Goal: Contribute content: Add original content to the website for others to see

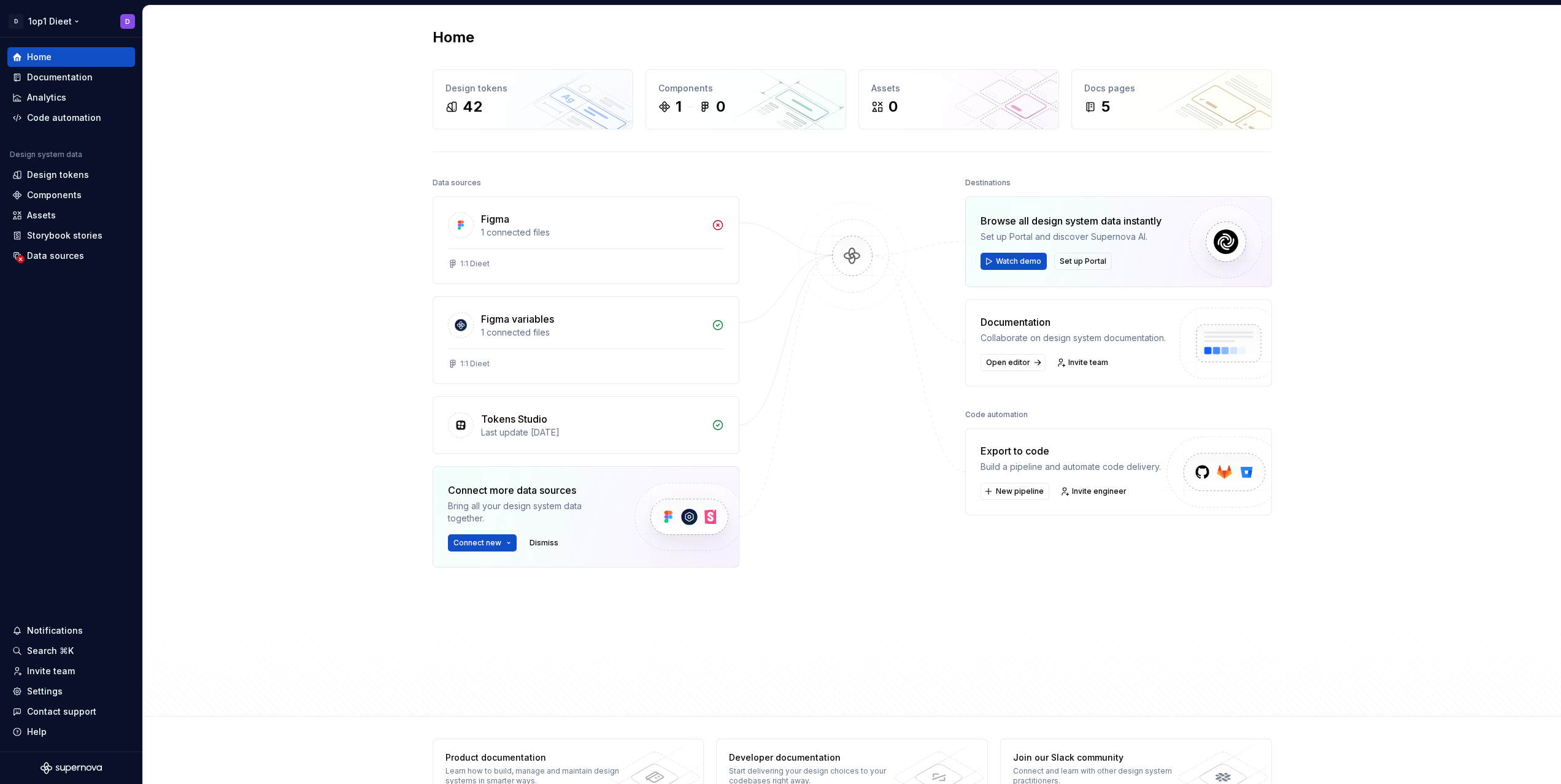
click at [126, 18] on html "↑ D 1op1 Dieet D Home Documentation Analytics Code automation Design system dat…" at bounding box center [780, 392] width 1561 height 784
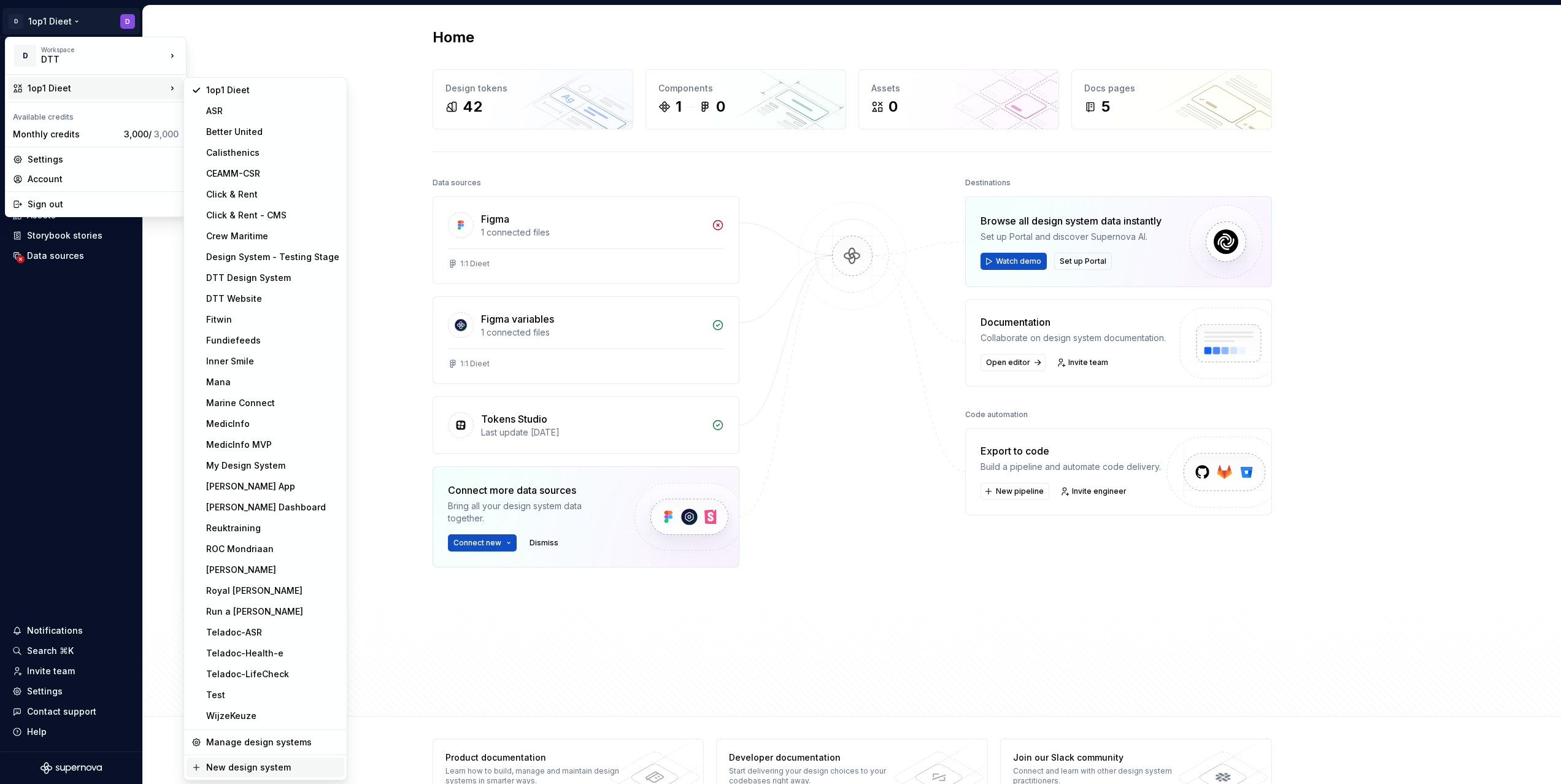
click at [273, 760] on div "New design system" at bounding box center [266, 767] width 158 height 19
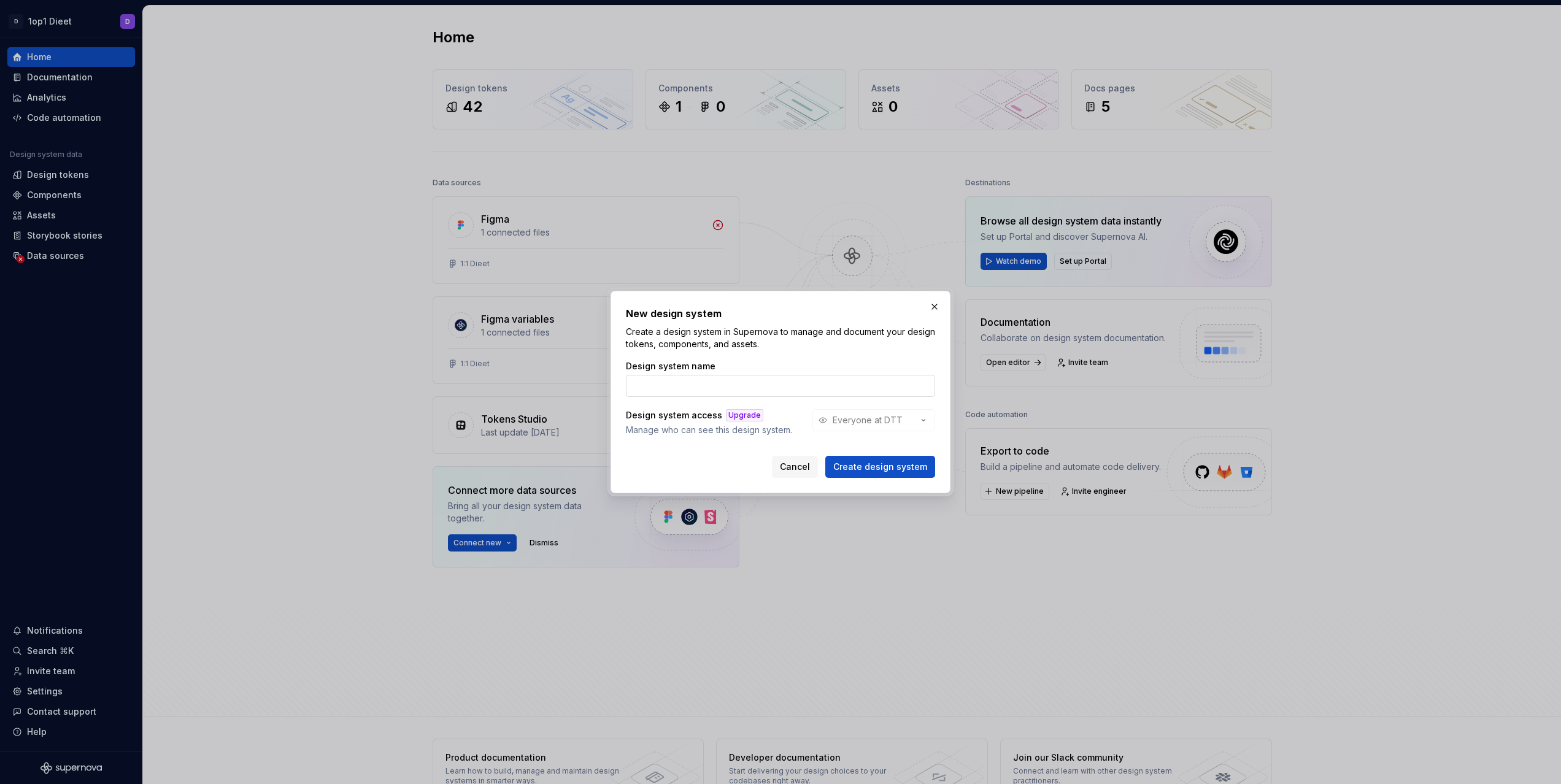
click at [649, 380] on input "Design system name" at bounding box center [780, 385] width 309 height 22
type input "Sofemale"
click at [849, 473] on span "Create design system" at bounding box center [880, 467] width 94 height 13
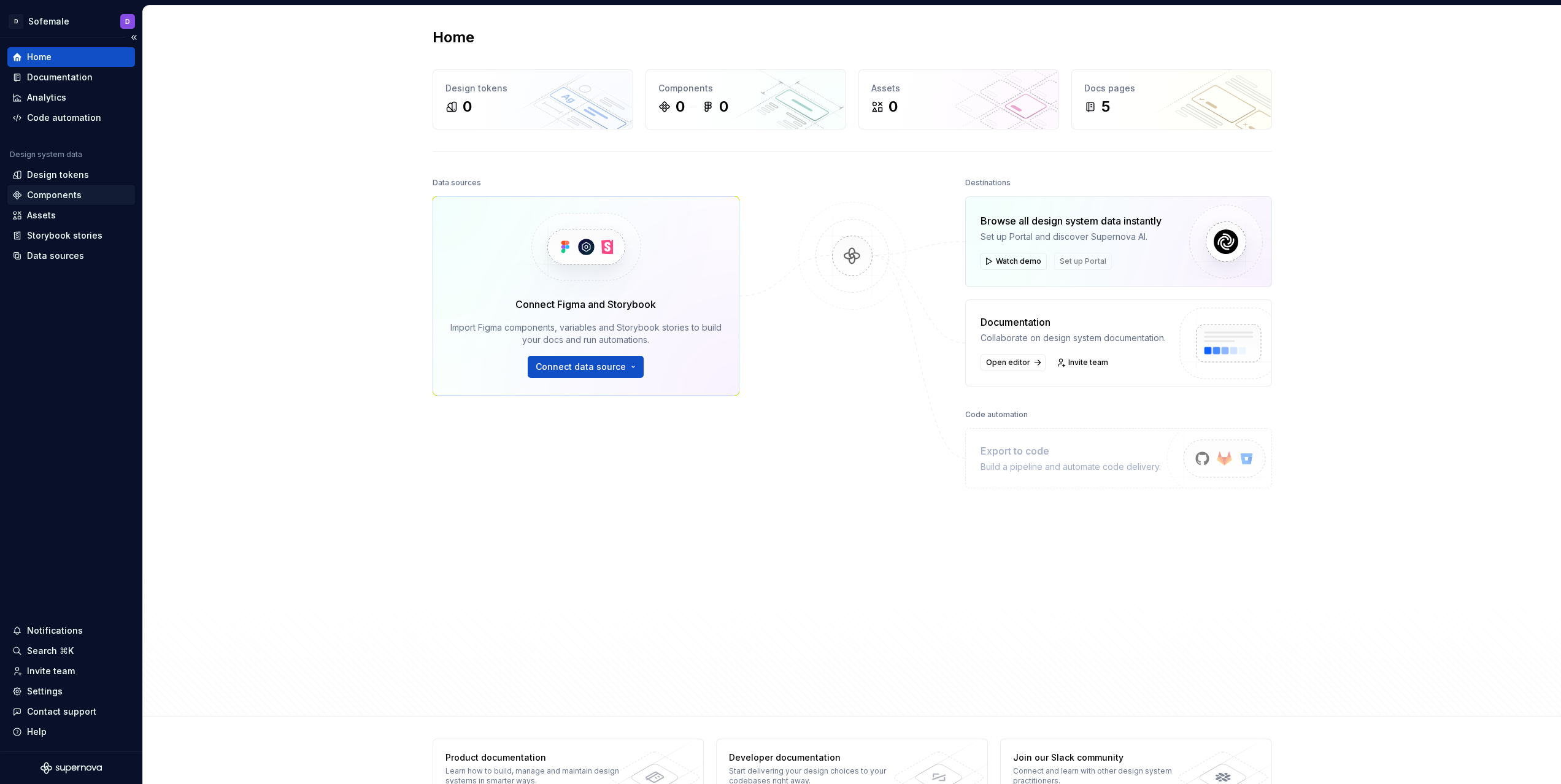
click at [27, 191] on div "Components" at bounding box center [54, 195] width 55 height 13
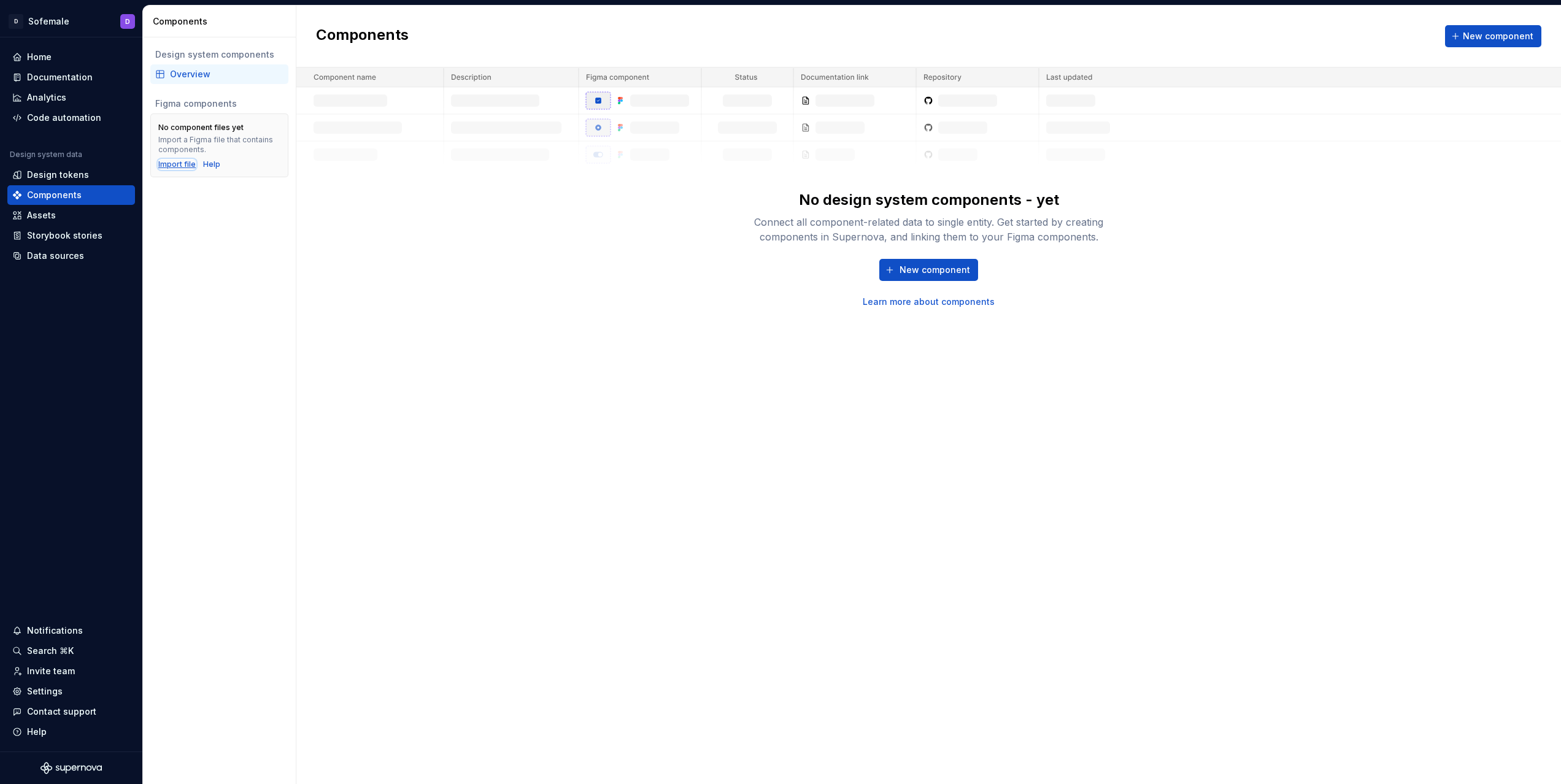
click at [180, 167] on div "Import file" at bounding box center [177, 164] width 38 height 10
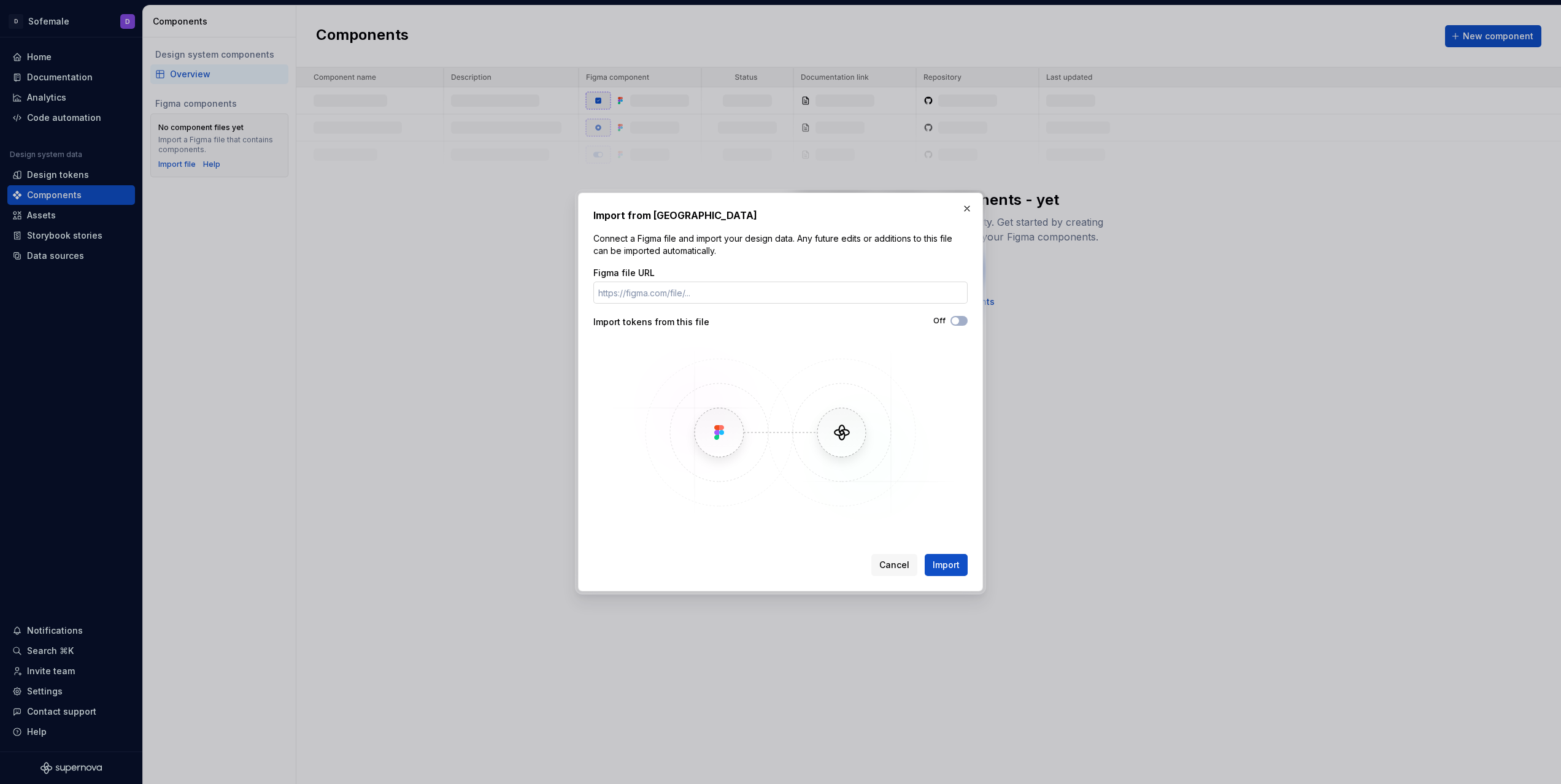
click at [785, 286] on input "Figma file URL" at bounding box center [780, 292] width 374 height 22
type input "https://www.figma.com/design/hFXQIJ455ZBYTt7cITrv8n/Sofemale?node-id=112-7&t=im…"
click at [963, 561] on button "Import" at bounding box center [946, 565] width 43 height 22
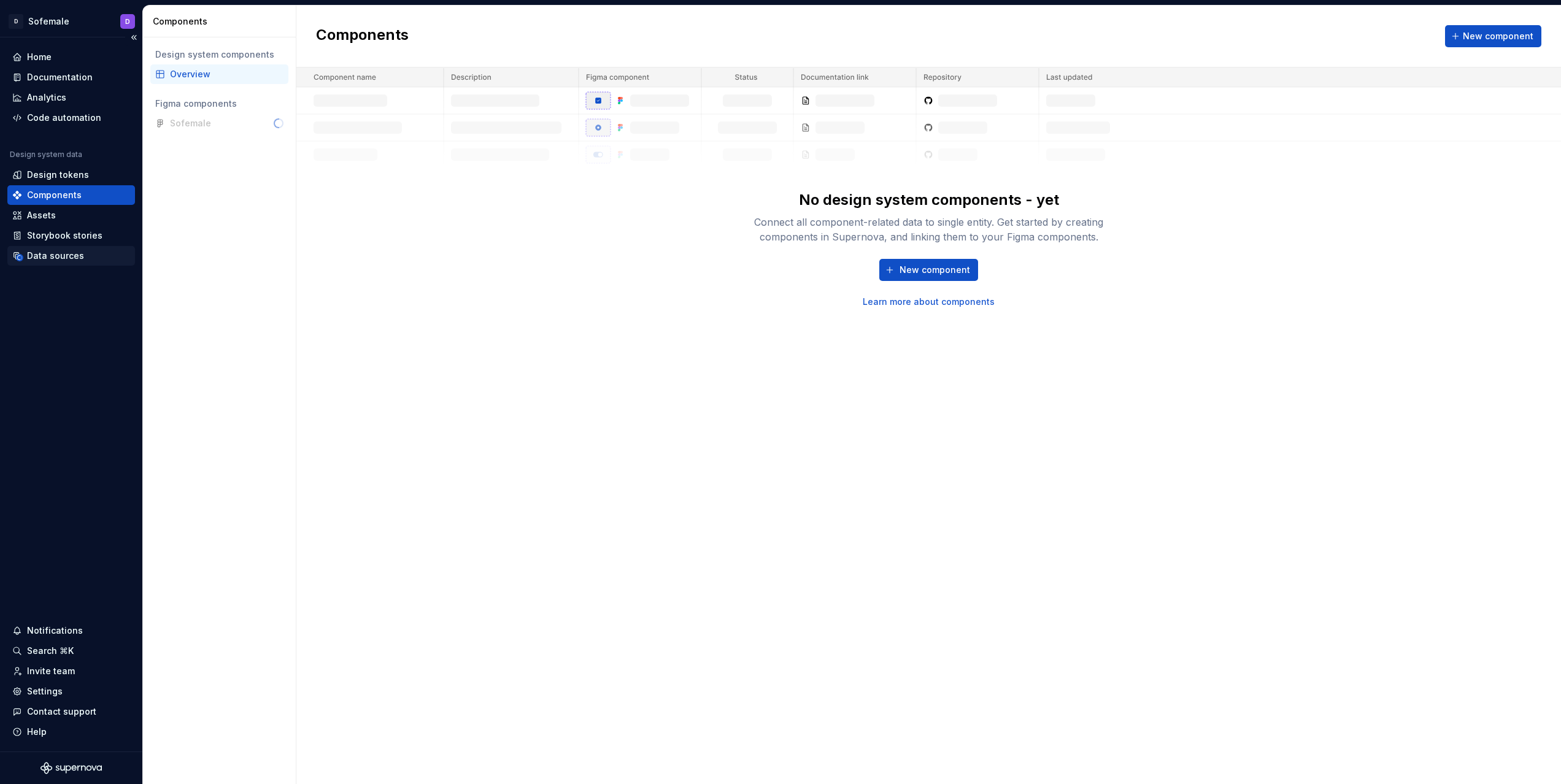
click at [66, 258] on div "Data sources" at bounding box center [55, 256] width 57 height 13
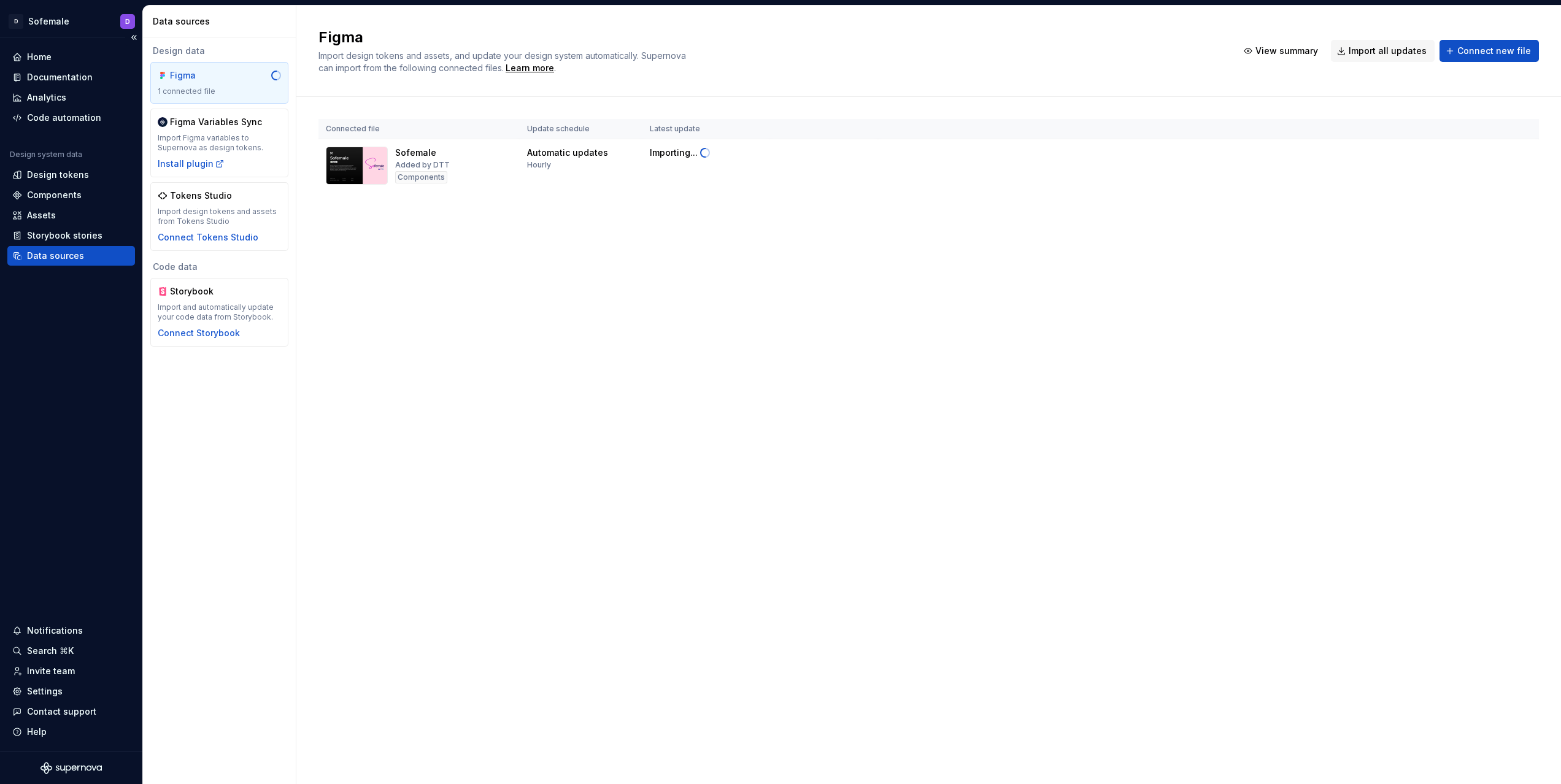
click at [64, 257] on div "Data sources" at bounding box center [55, 256] width 57 height 13
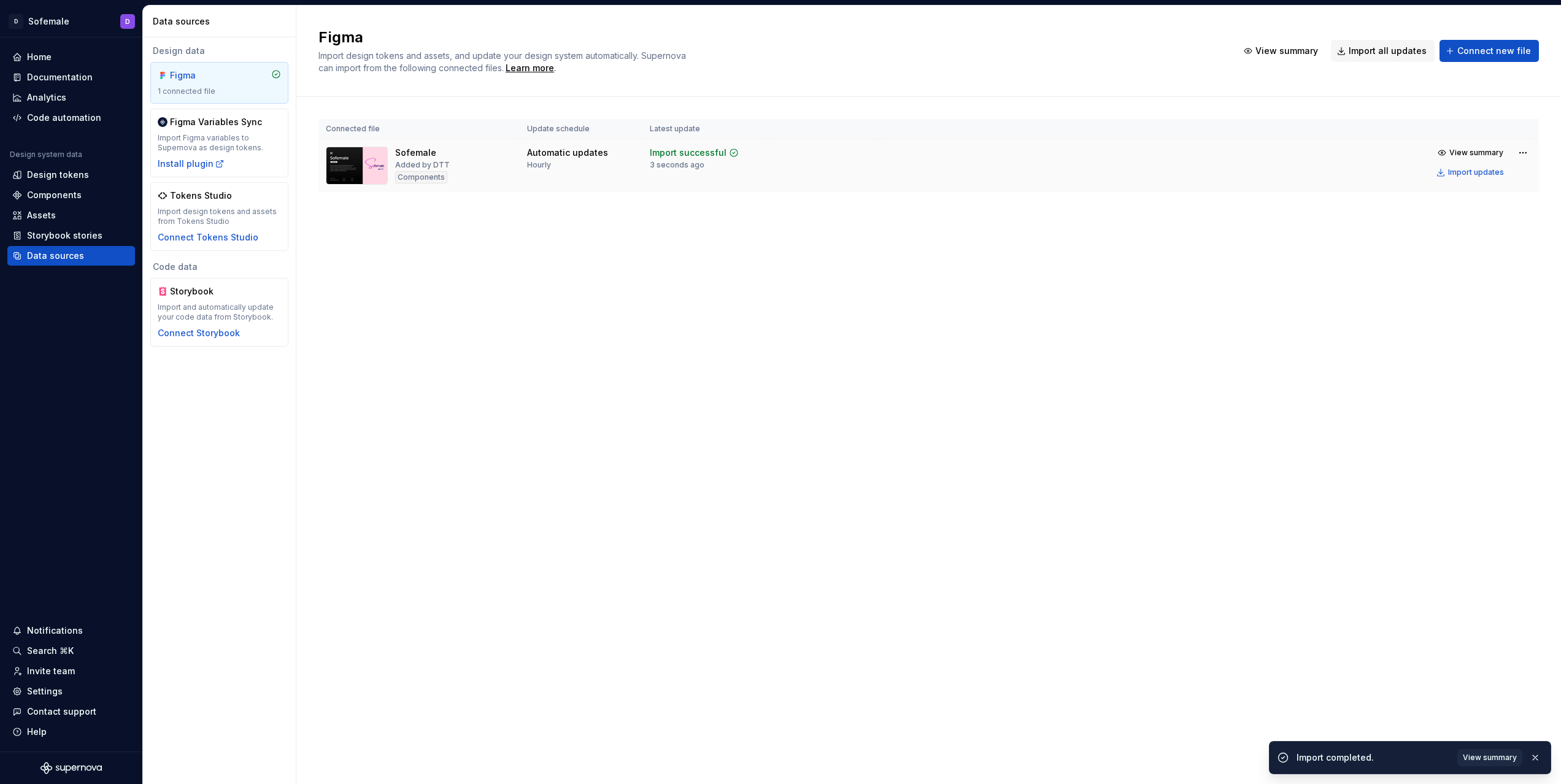
click at [847, 167] on td at bounding box center [824, 165] width 108 height 53
click at [43, 203] on div "Components" at bounding box center [71, 195] width 128 height 19
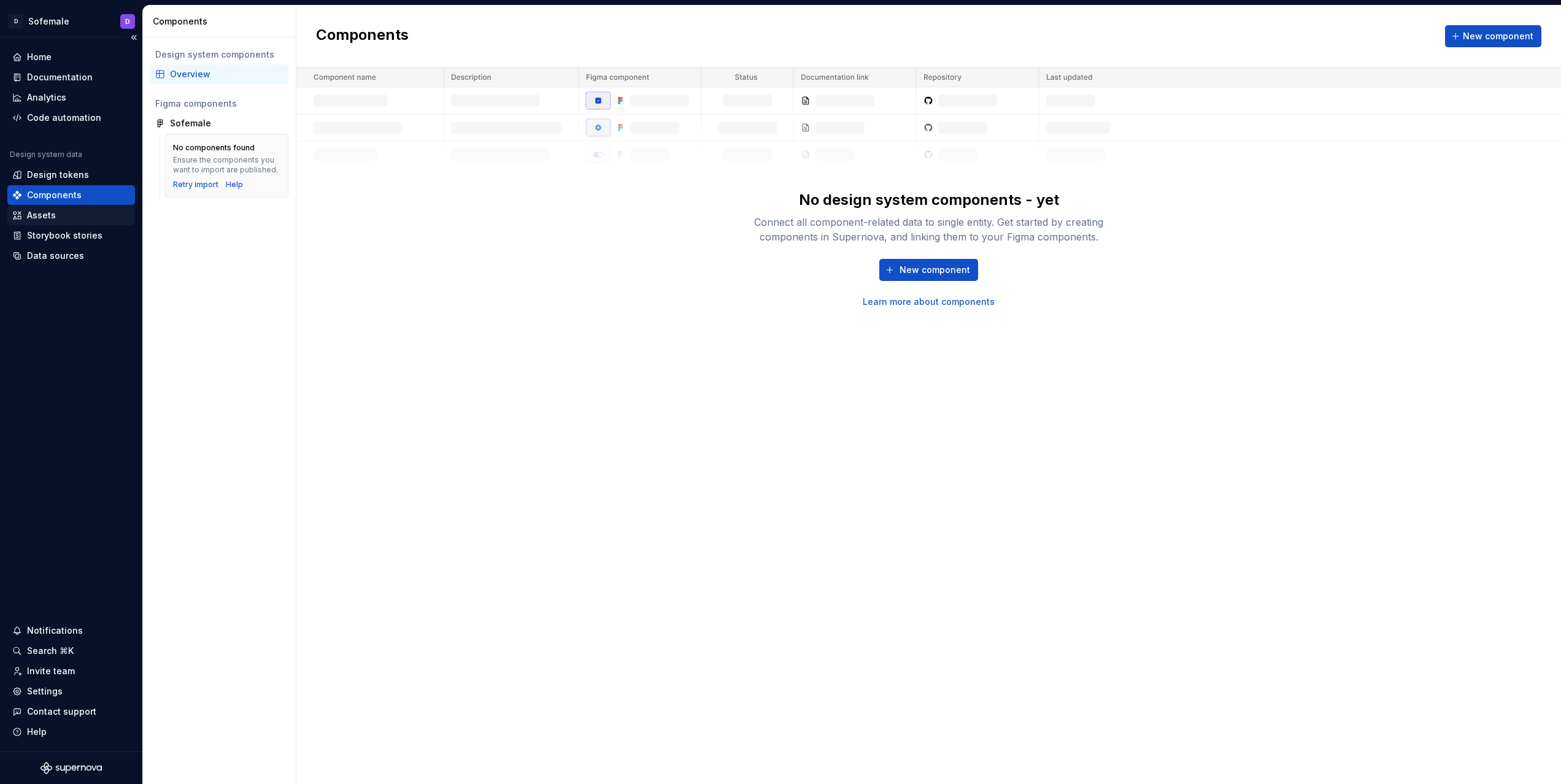
click at [51, 214] on div "Assets" at bounding box center [41, 216] width 29 height 13
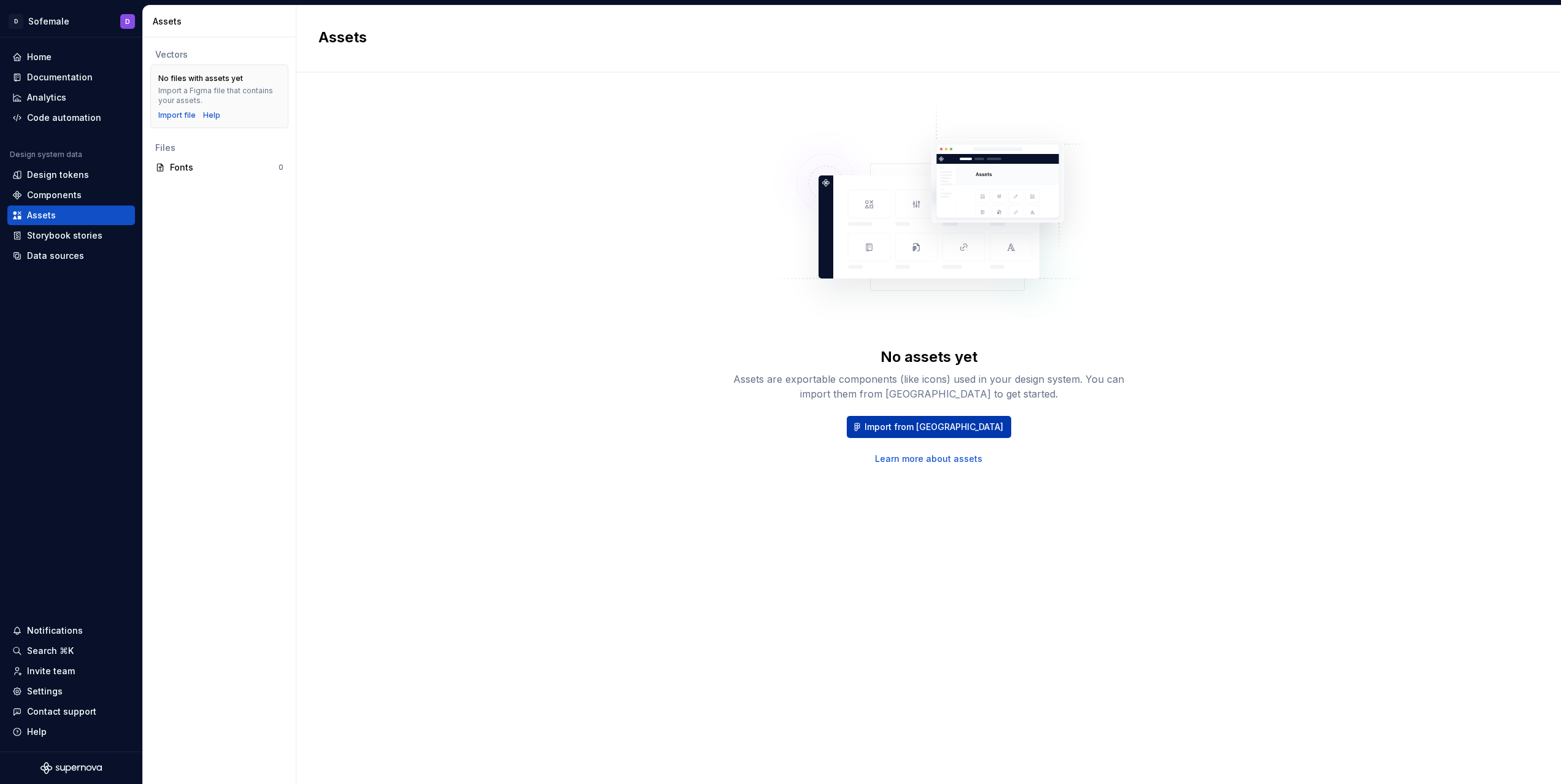
click at [951, 428] on span "Import from Figma" at bounding box center [933, 427] width 139 height 13
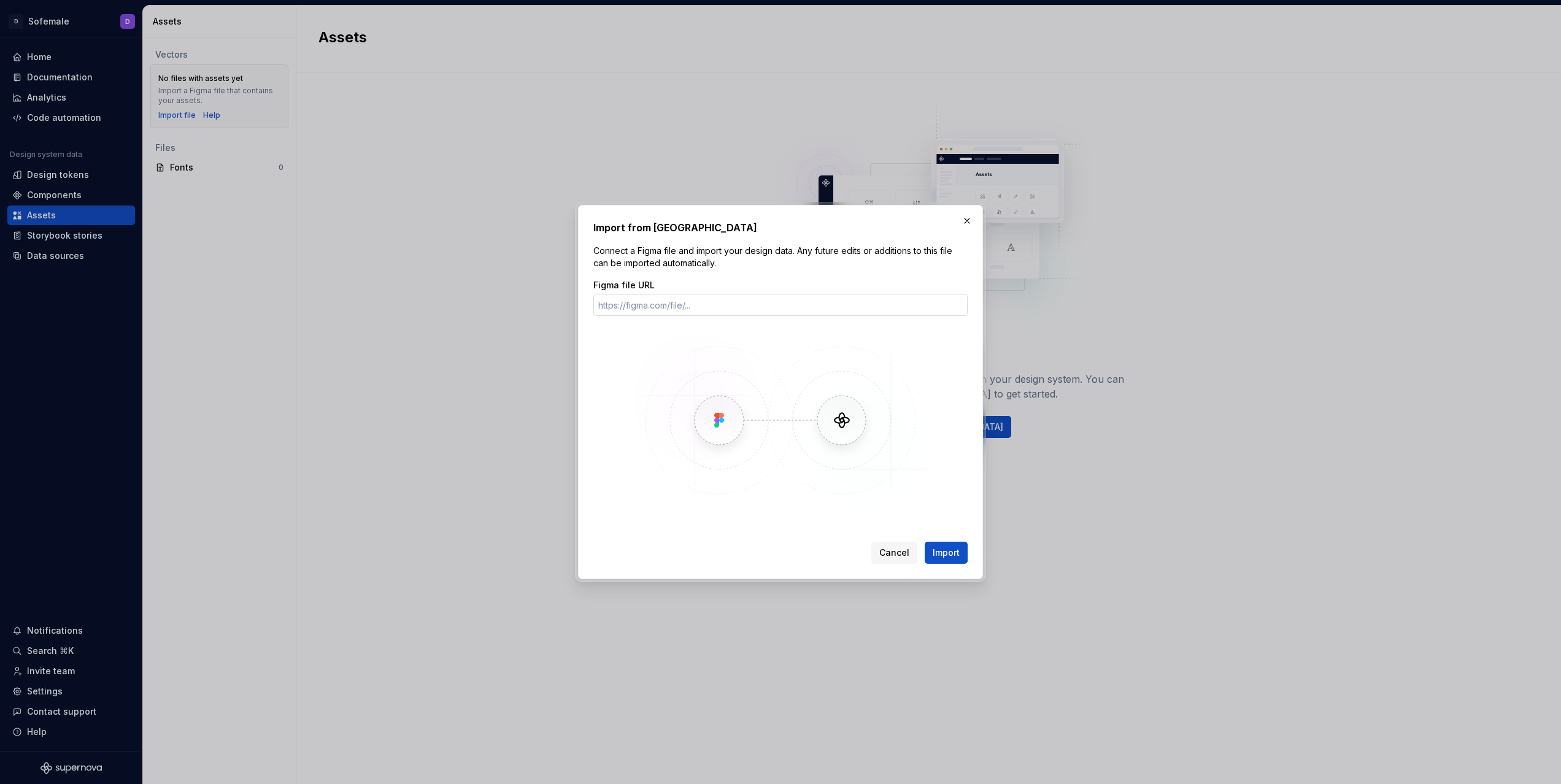
click at [754, 310] on input "Figma file URL" at bounding box center [780, 305] width 374 height 22
type input "https://www.figma.com/design/hFXQIJ455ZBYTt7cITrv8n/Sofemale?node-id=112-7&t=im…"
click at [954, 546] on span "Import" at bounding box center [946, 553] width 27 height 13
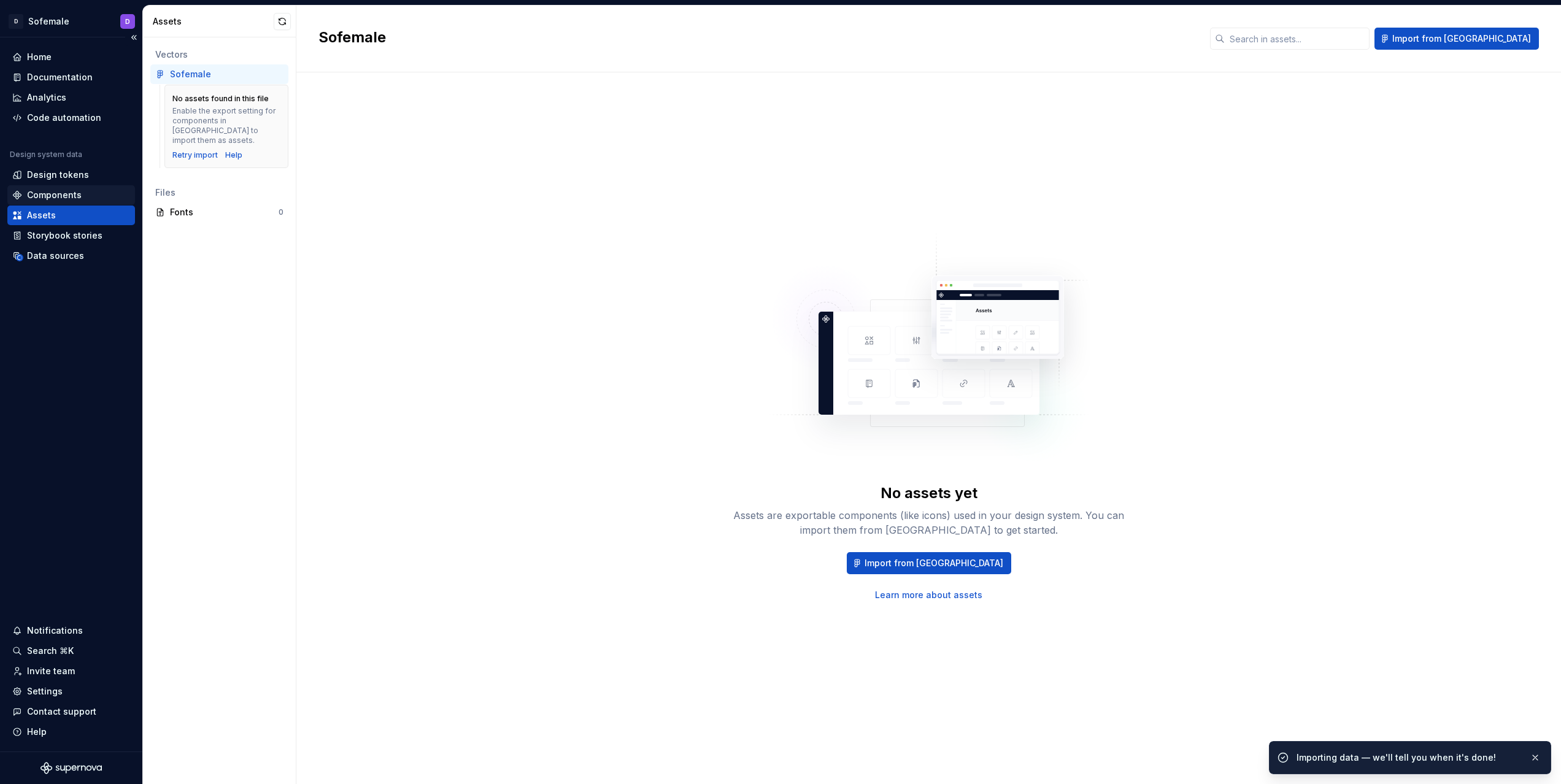
click at [73, 190] on div "Components" at bounding box center [54, 195] width 55 height 13
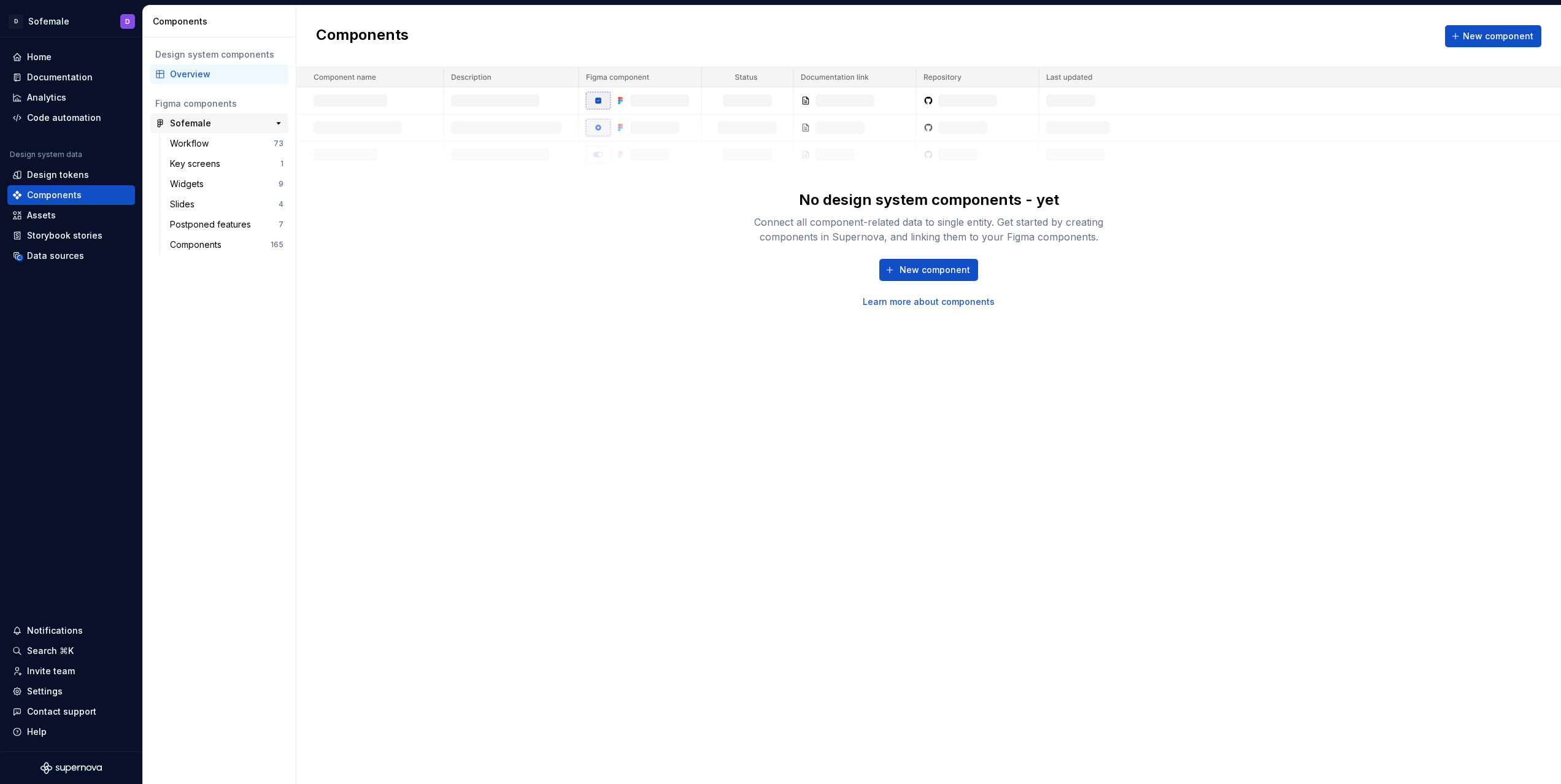
click at [223, 122] on div "Sofemale" at bounding box center [216, 123] width 92 height 13
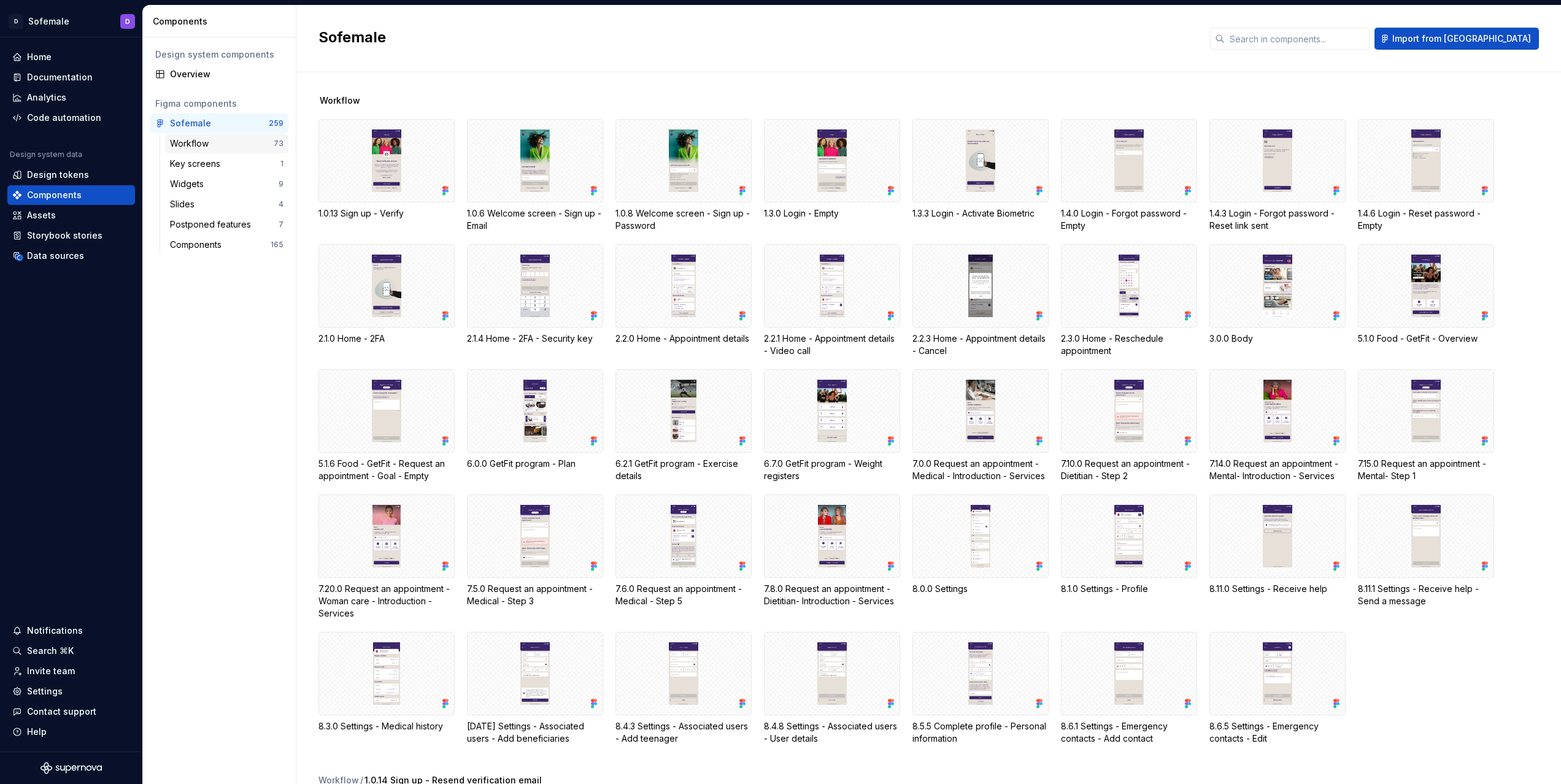
click at [225, 144] on div "Workflow" at bounding box center [221, 144] width 103 height 13
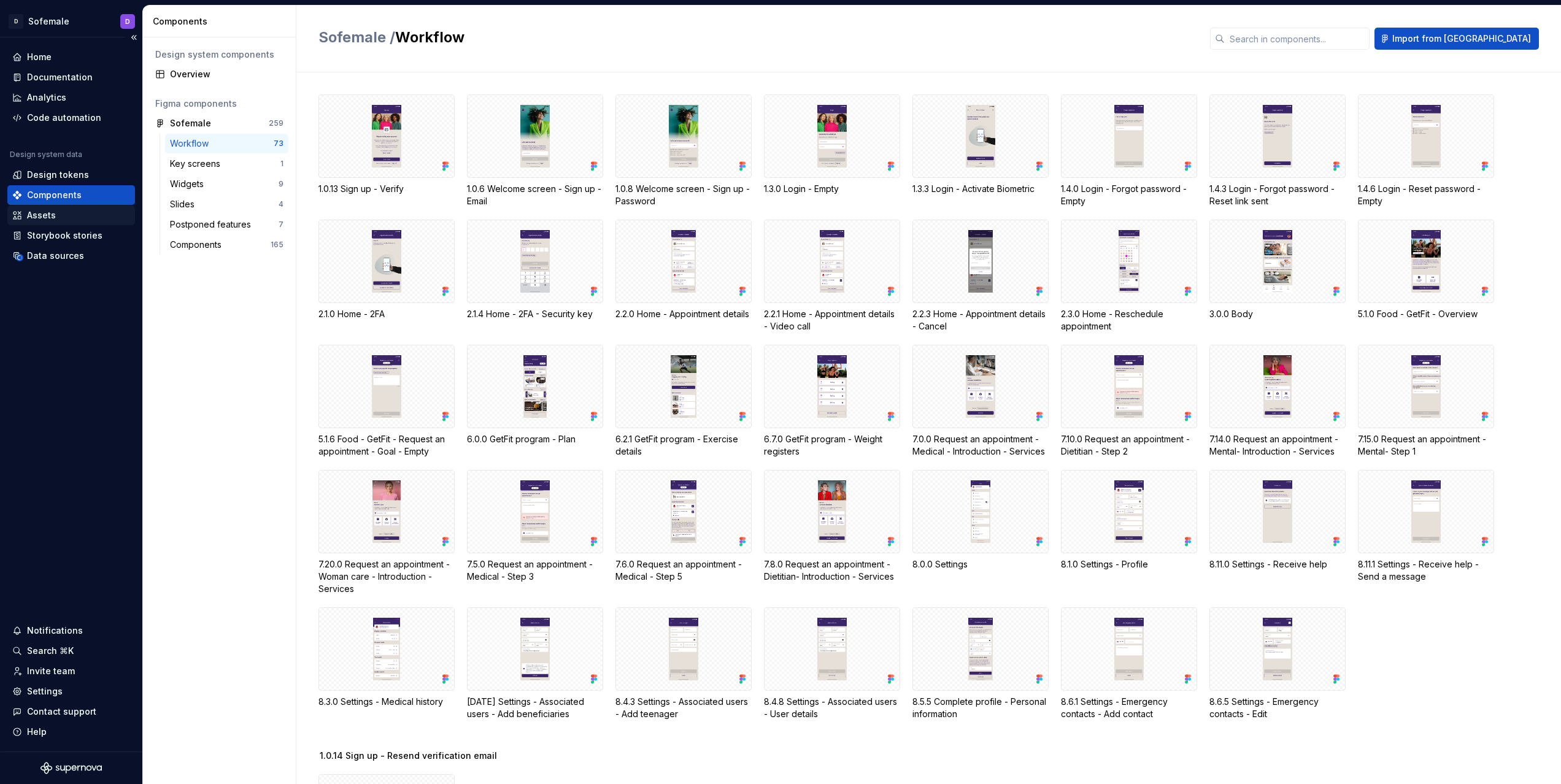
click at [68, 208] on div "Assets" at bounding box center [71, 215] width 128 height 19
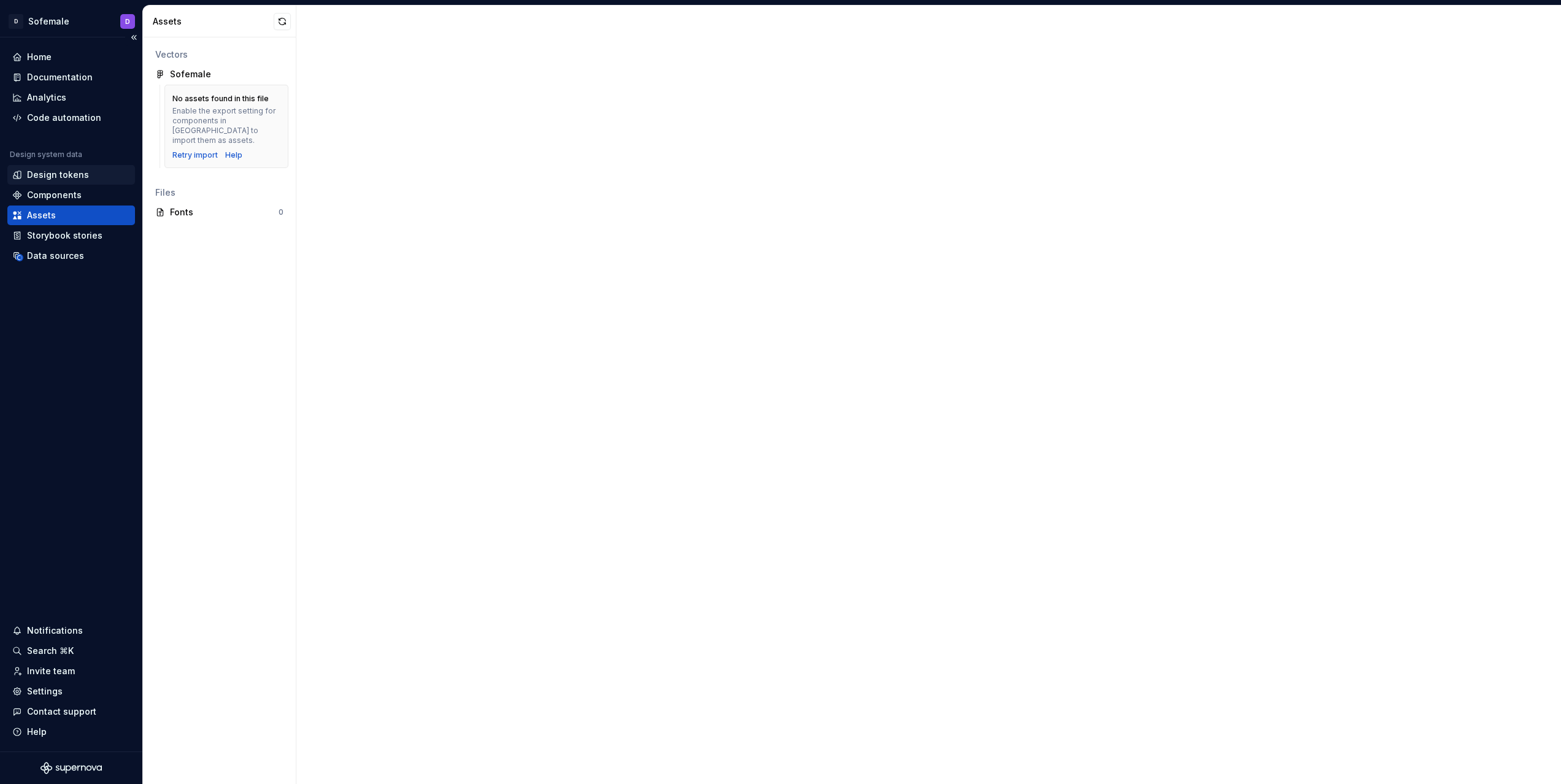
click at [73, 177] on div "Design tokens" at bounding box center [58, 175] width 62 height 13
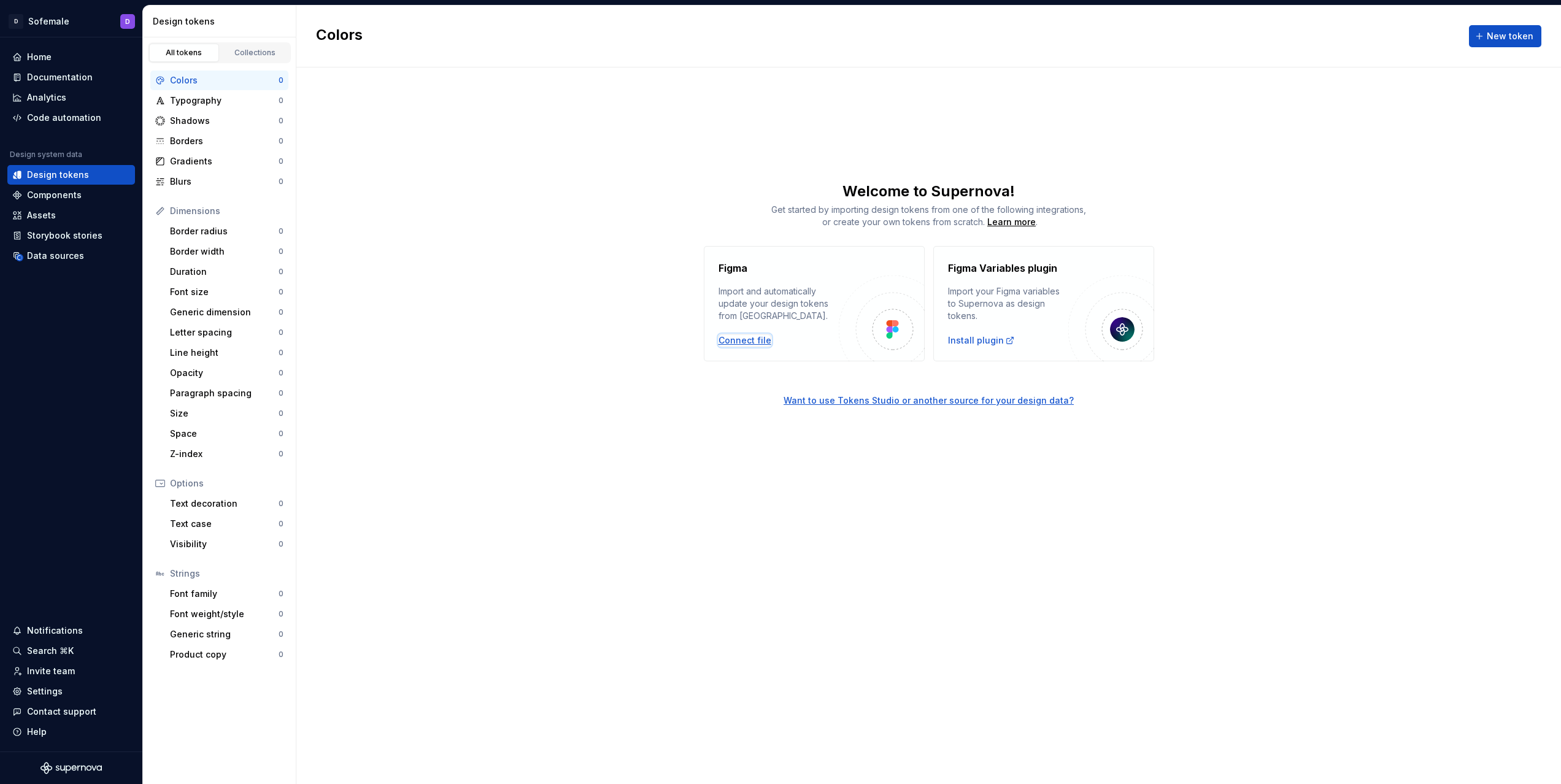
click at [745, 343] on div "Connect file" at bounding box center [745, 340] width 53 height 13
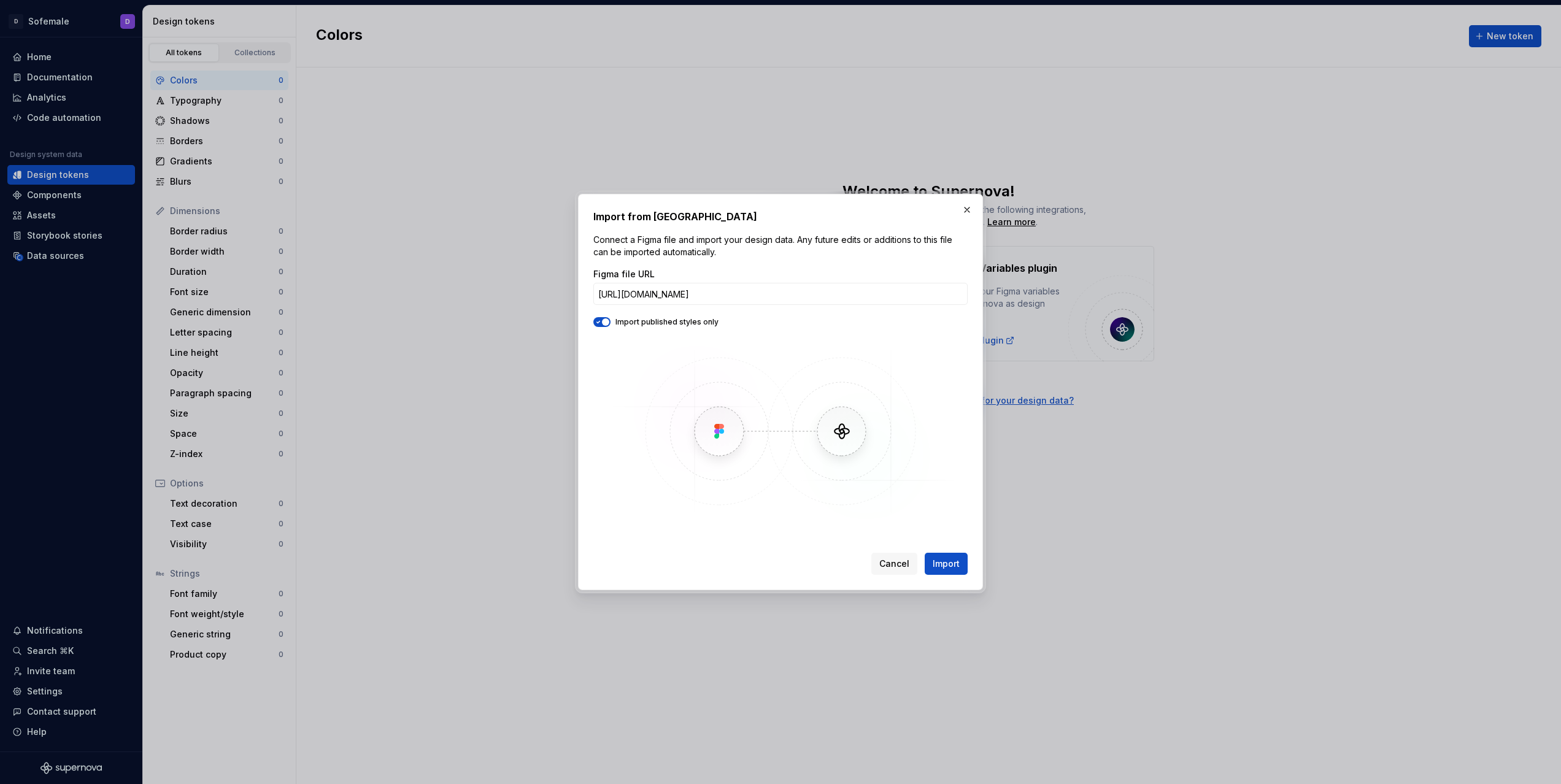
scroll to position [0, 67]
type input "https://www.figma.com/design/hFXQIJ455ZBYTt7cITrv8n/Sofemale?node-id=112-7&t=im…"
click at [606, 323] on span "button" at bounding box center [606, 322] width 8 height 8
click at [601, 325] on icon "button" at bounding box center [598, 322] width 10 height 8
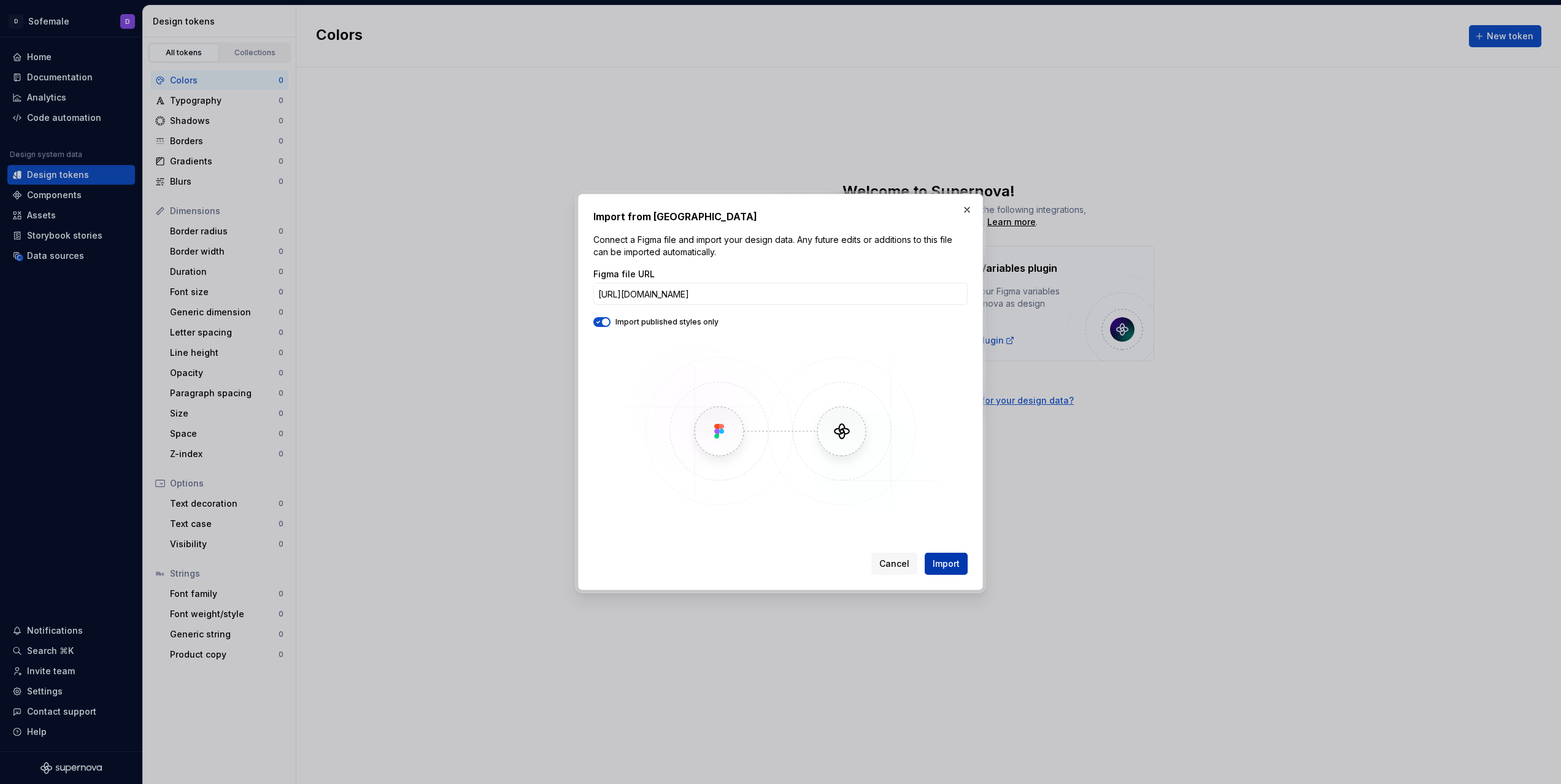
click at [945, 562] on span "Import" at bounding box center [946, 564] width 27 height 13
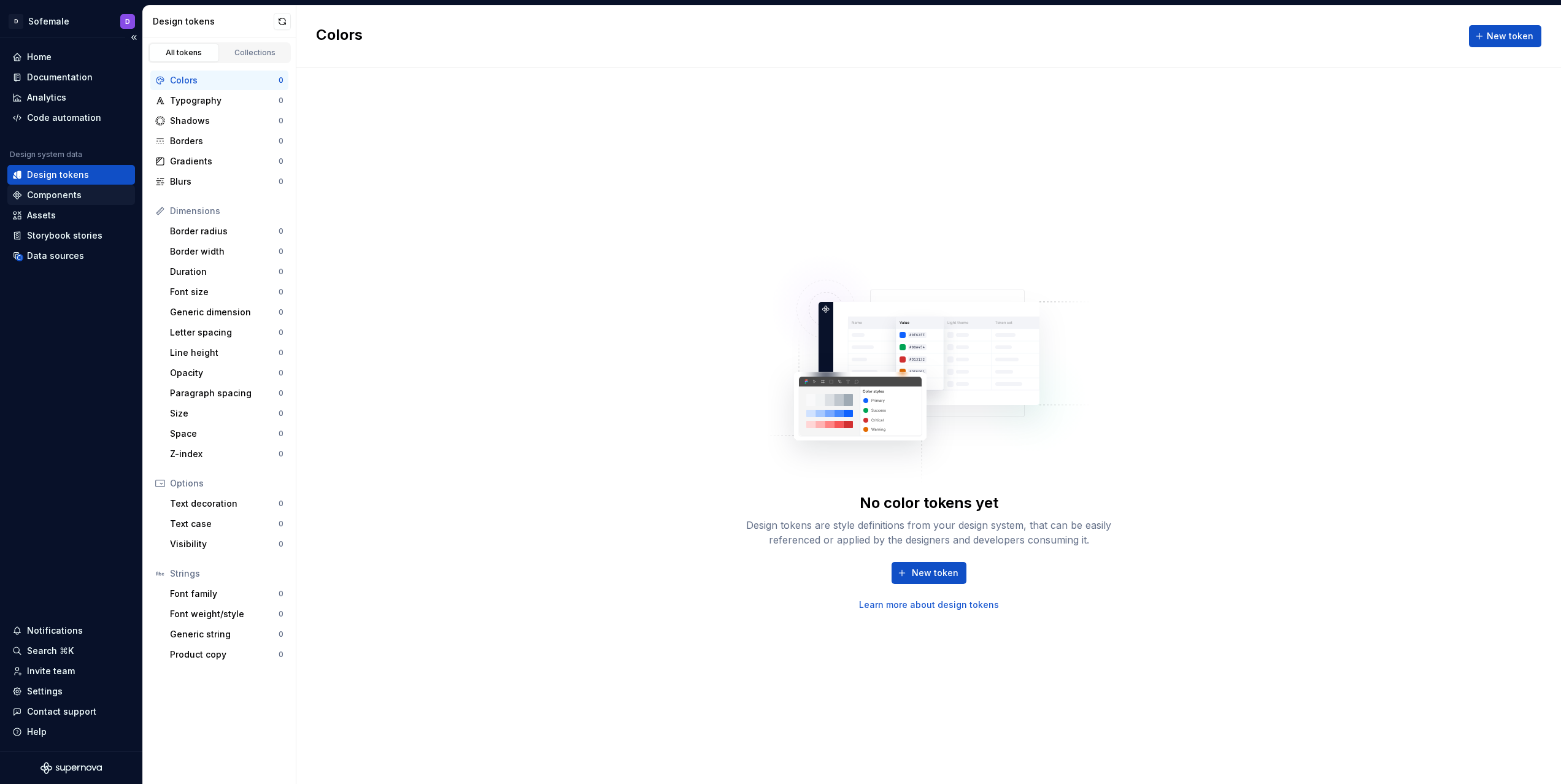
click at [63, 194] on div "Components" at bounding box center [54, 195] width 55 height 13
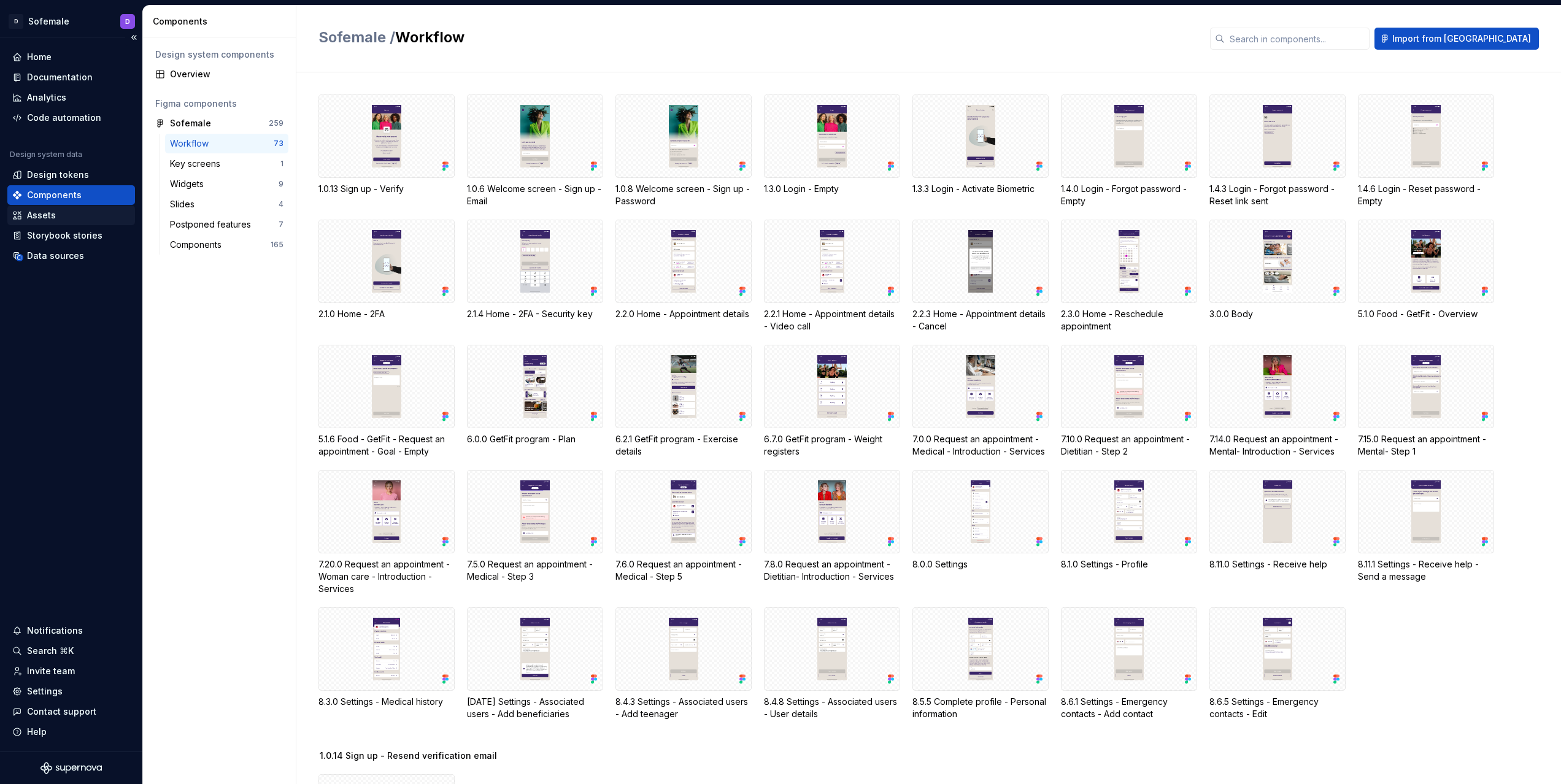
click at [66, 215] on div "Assets" at bounding box center [71, 216] width 118 height 13
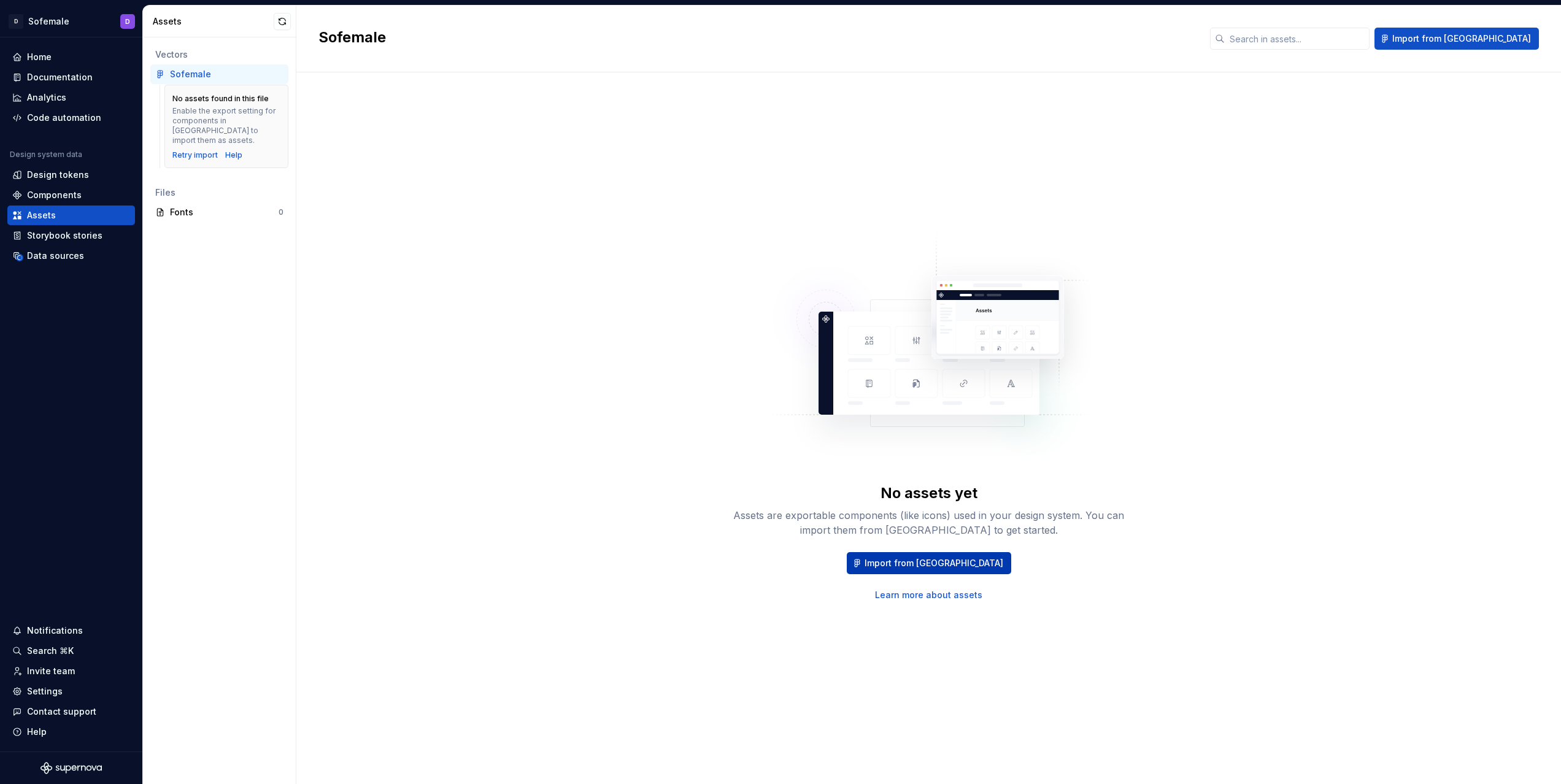
click at [904, 558] on span "Import from Figma" at bounding box center [933, 563] width 139 height 13
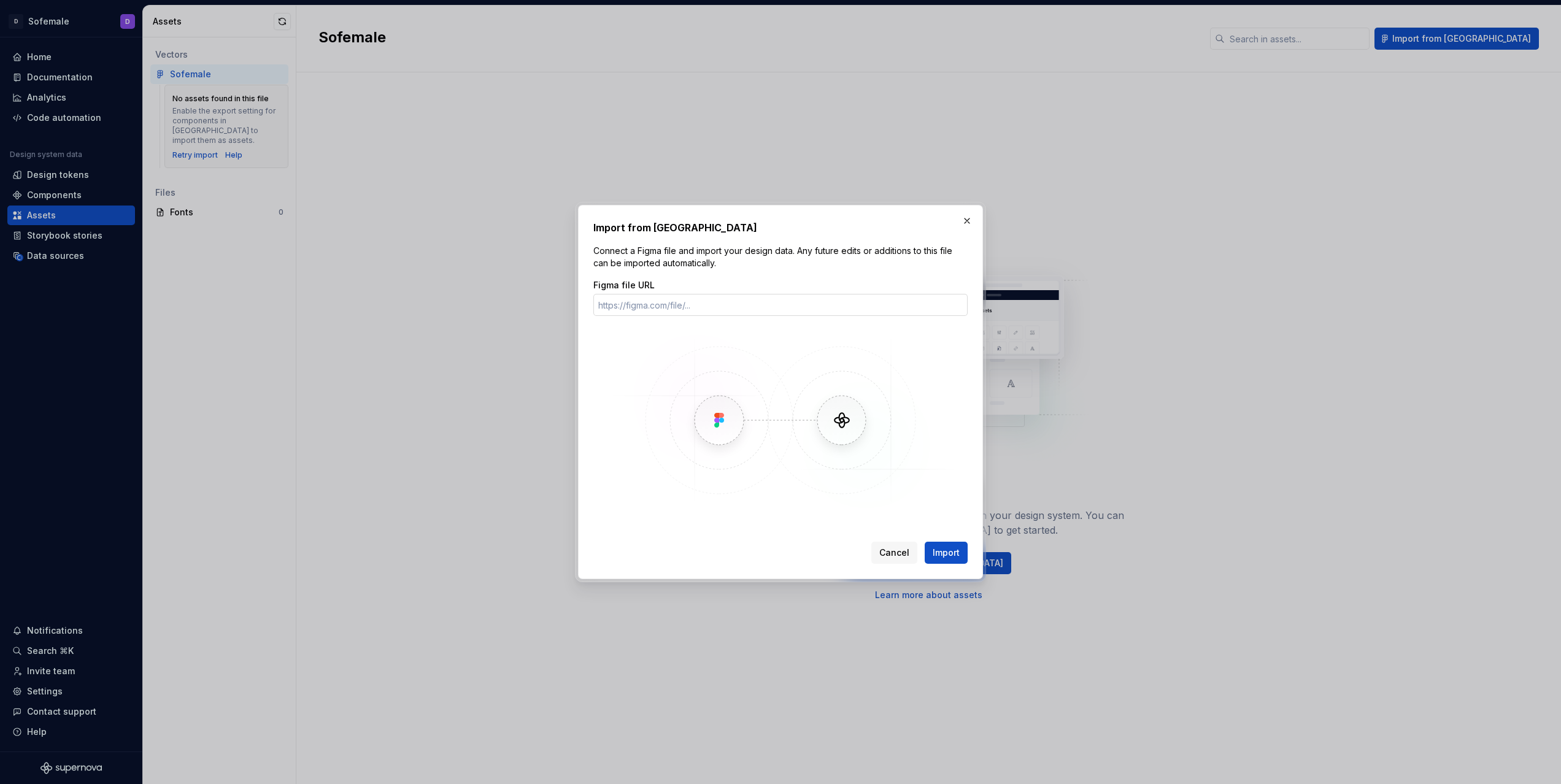
click at [880, 305] on input "Figma file URL" at bounding box center [780, 305] width 374 height 22
type input "https://www.figma.com/design/hFXQIJ455ZBYTt7cITrv8n/Sofemale?node-id=112-7&t=im…"
click at [971, 226] on button "button" at bounding box center [967, 221] width 17 height 17
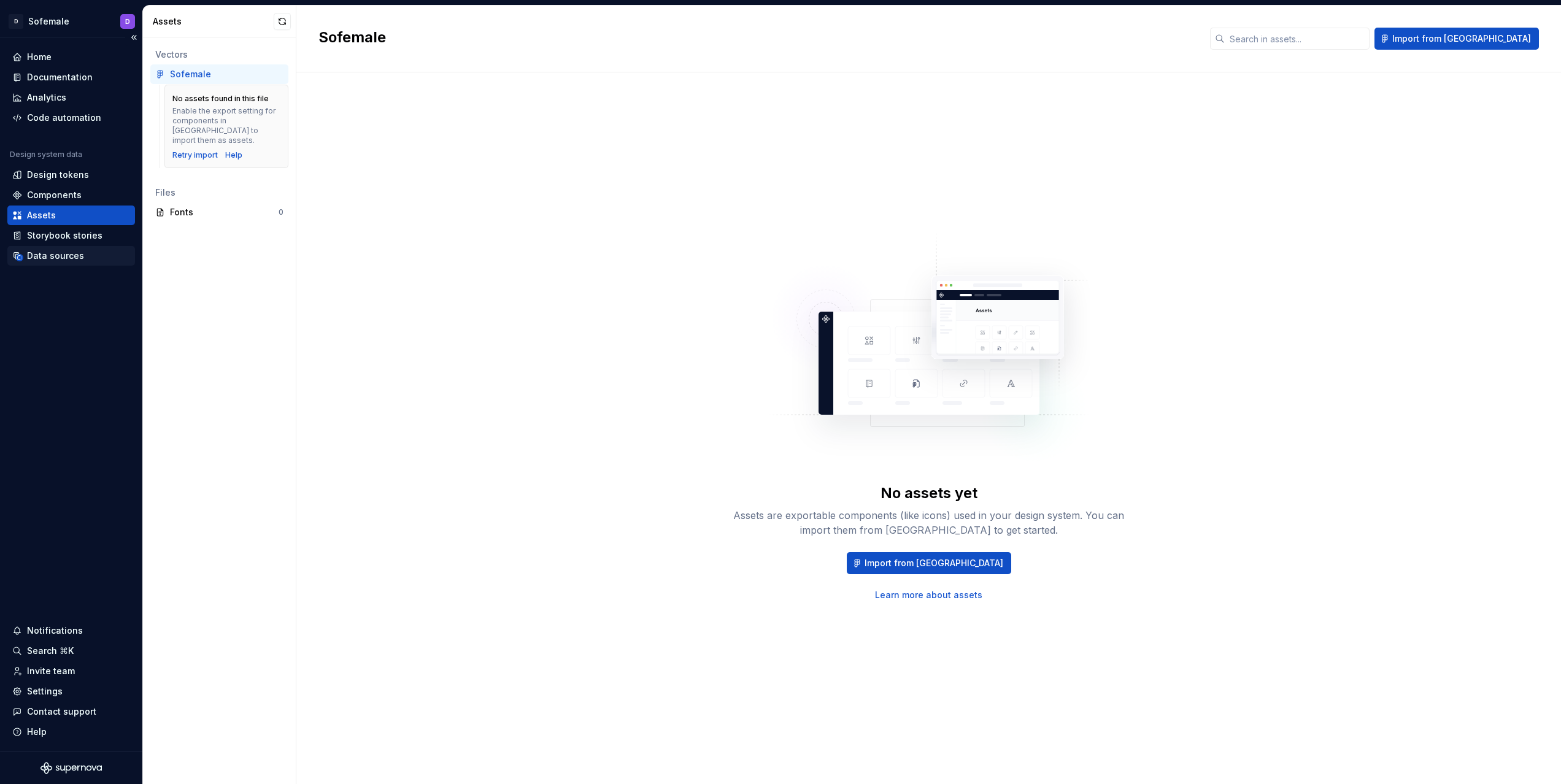
click at [38, 250] on div "Data sources" at bounding box center [55, 256] width 57 height 13
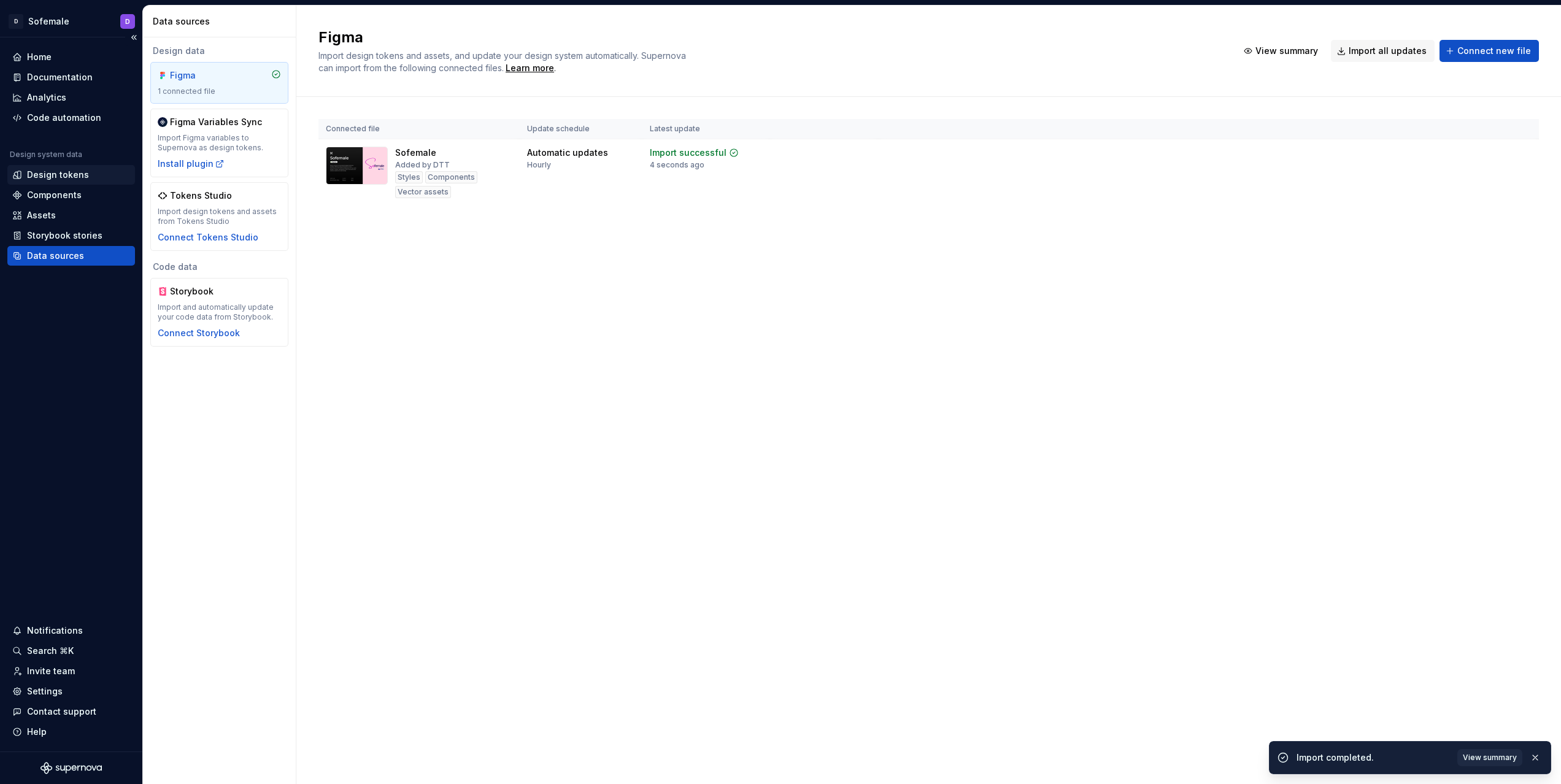
click at [74, 184] on div "Design tokens" at bounding box center [71, 174] width 128 height 19
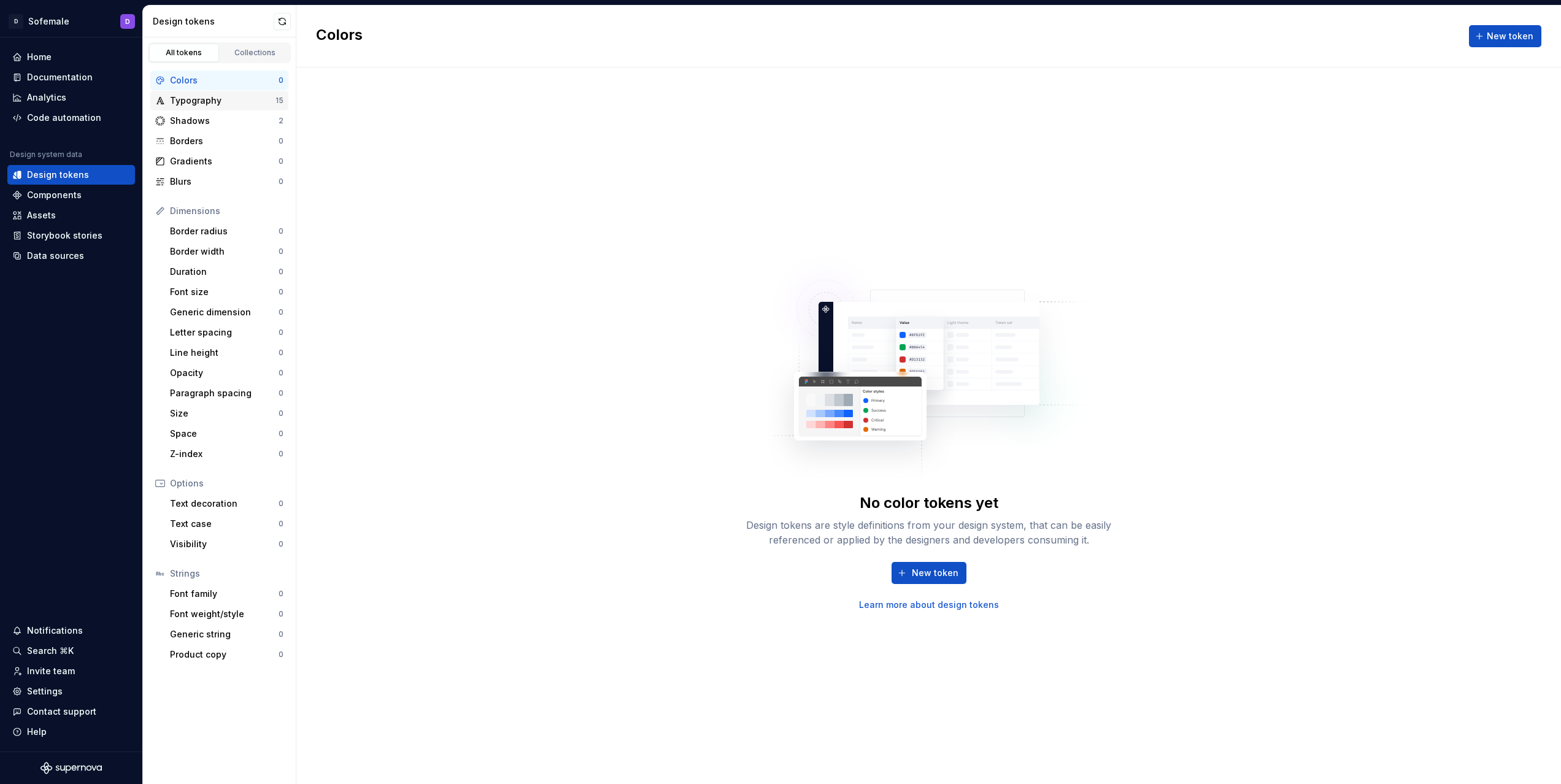
click at [253, 108] on div "Typography 15" at bounding box center [219, 100] width 138 height 19
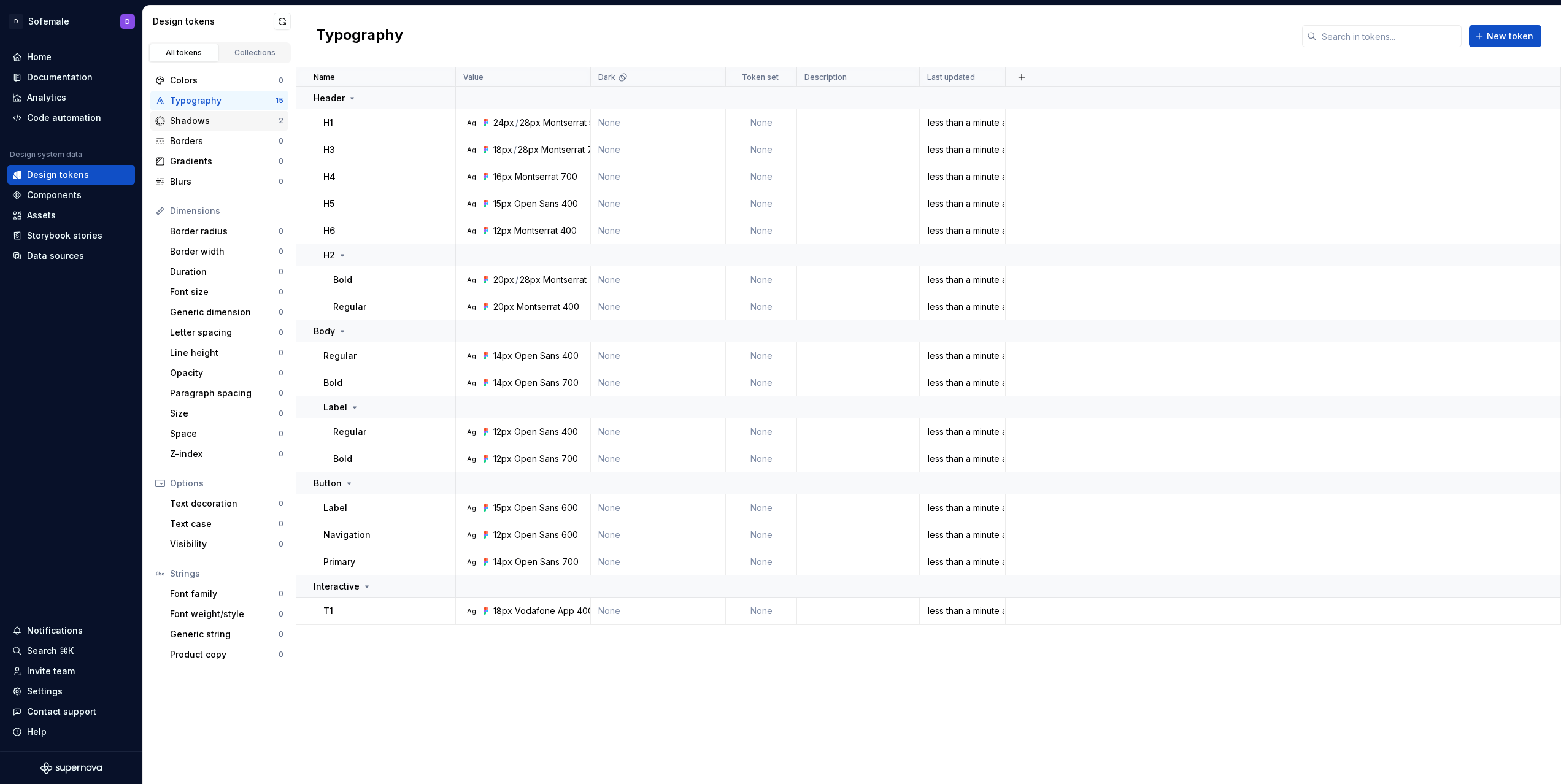
click at [252, 120] on div "Shadows" at bounding box center [224, 121] width 108 height 13
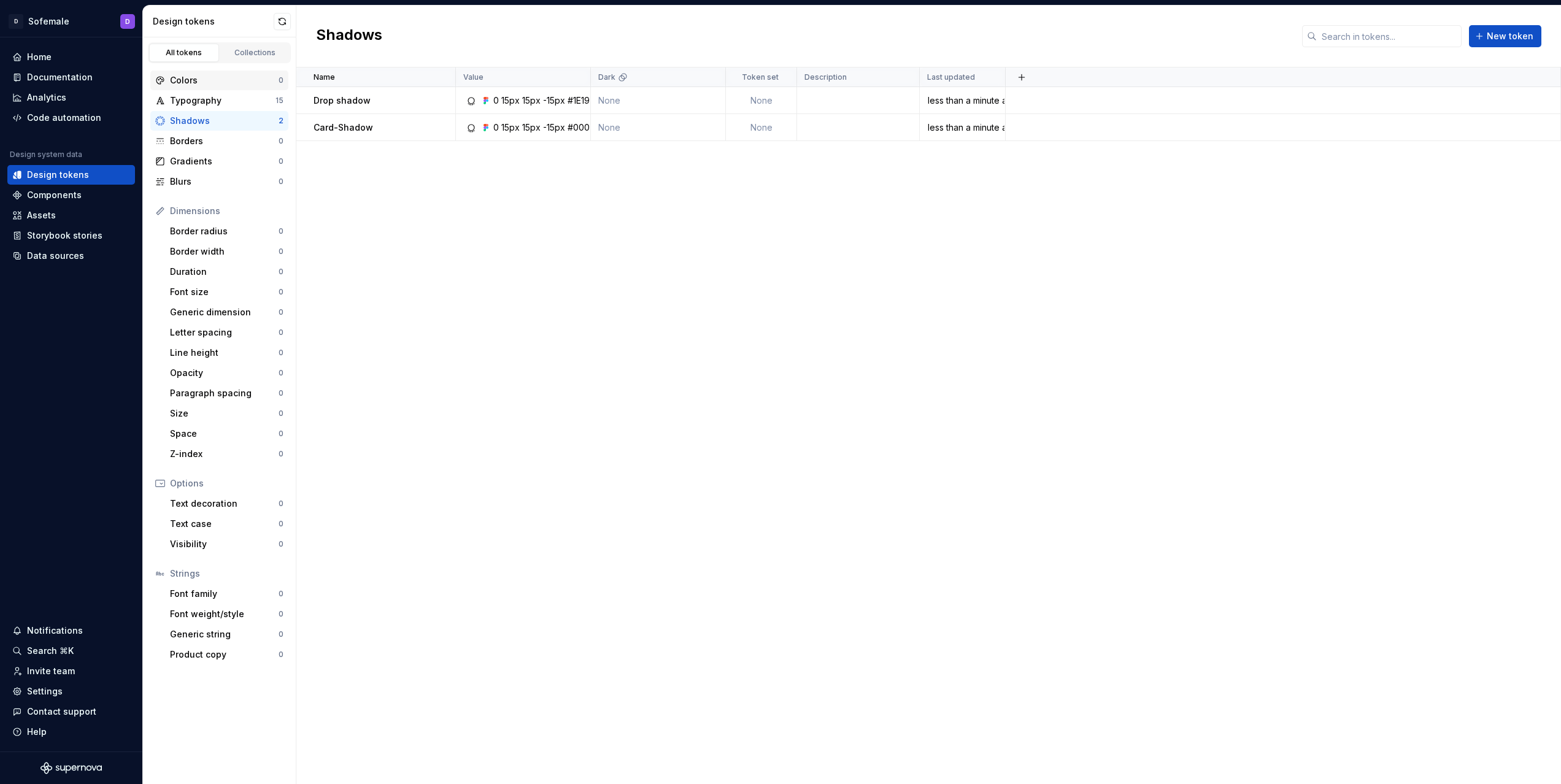
click at [234, 78] on div "Colors" at bounding box center [224, 80] width 108 height 13
